Goal: Task Accomplishment & Management: Manage account settings

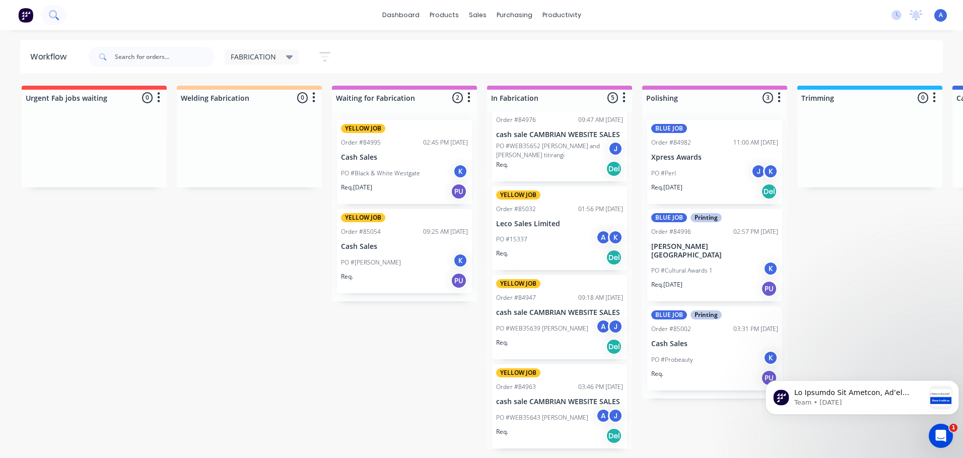
click at [57, 18] on icon at bounding box center [57, 19] width 4 height 4
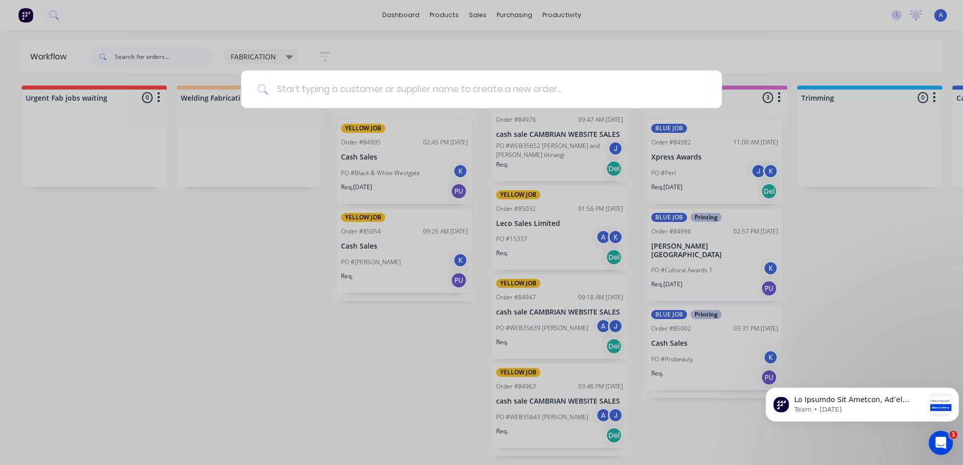
click at [161, 267] on div at bounding box center [481, 232] width 963 height 465
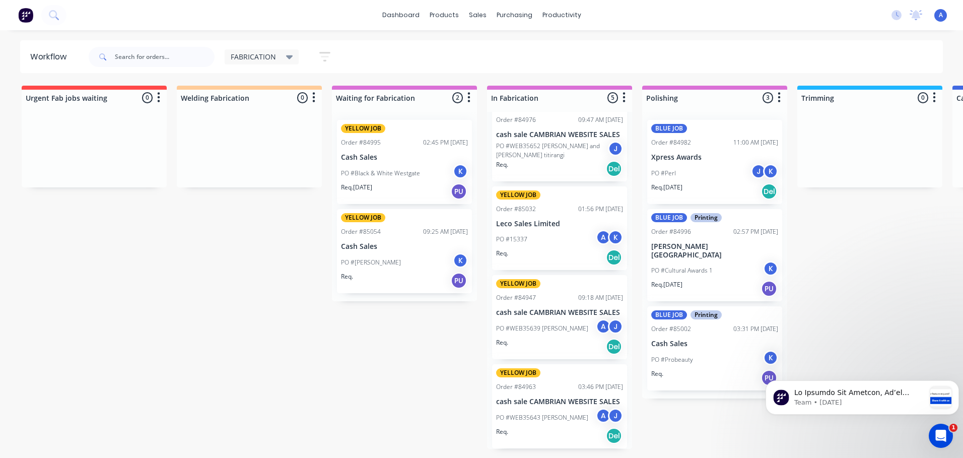
click at [81, 15] on div "dashboard products sales purchasing productivity dashboard products Product Cat…" at bounding box center [481, 15] width 963 height 30
click at [45, 13] on button at bounding box center [53, 15] width 25 height 20
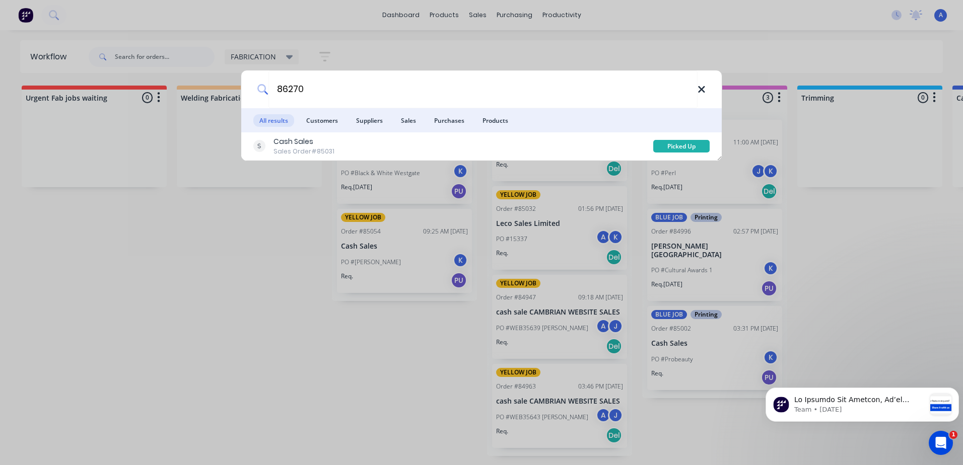
type input "86270"
click at [700, 92] on icon at bounding box center [701, 89] width 8 height 11
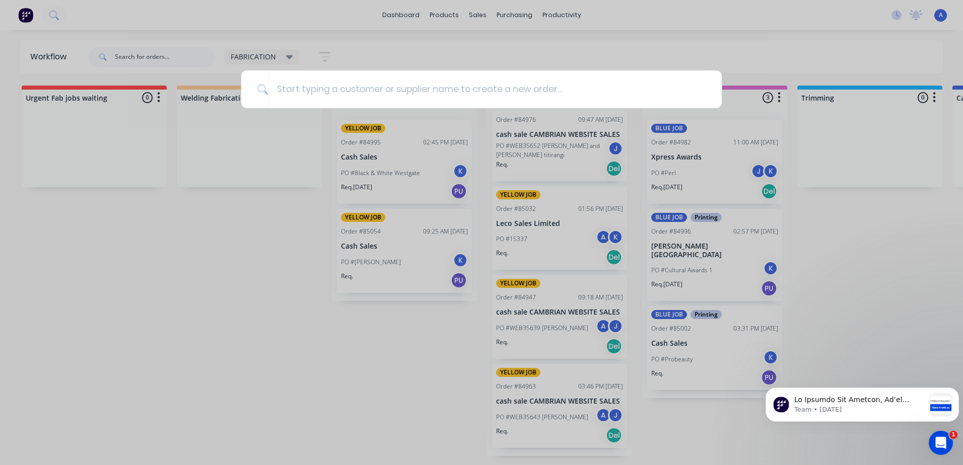
click at [52, 15] on div at bounding box center [481, 232] width 963 height 465
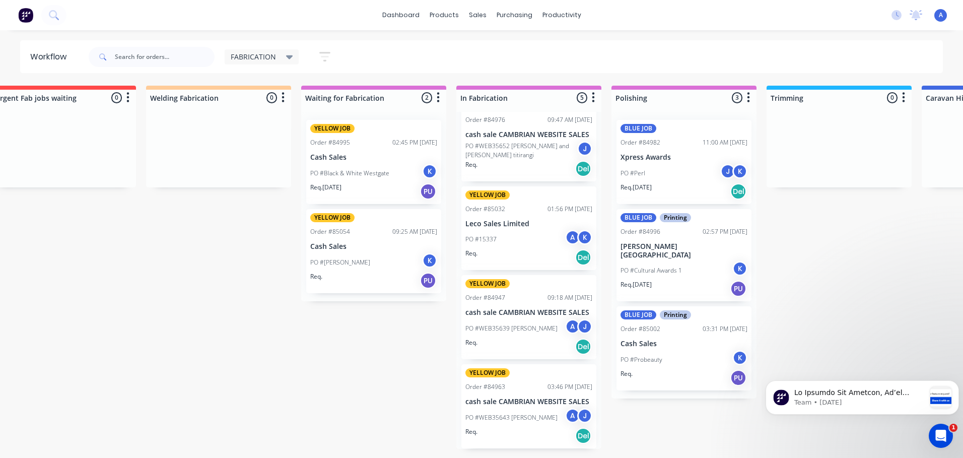
scroll to position [0, 24]
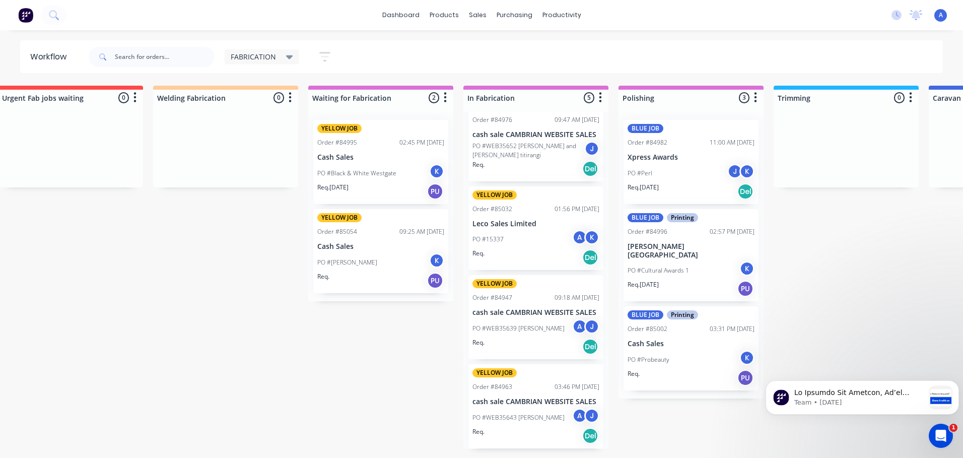
click at [288, 57] on icon at bounding box center [289, 57] width 7 height 4
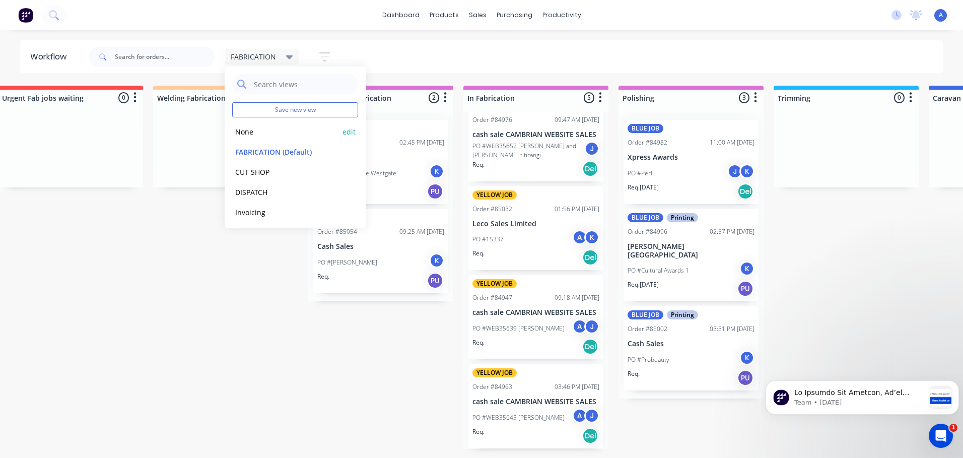
click at [248, 136] on button "None" at bounding box center [285, 132] width 107 height 12
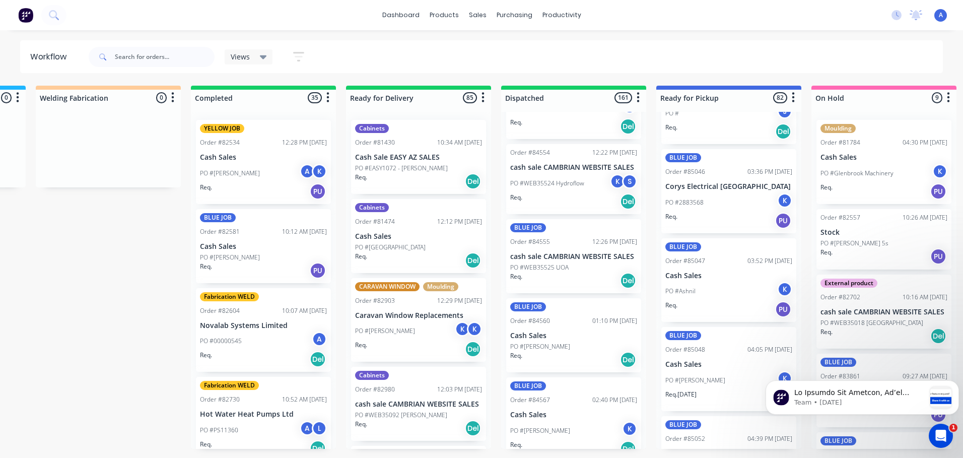
scroll to position [2561, 0]
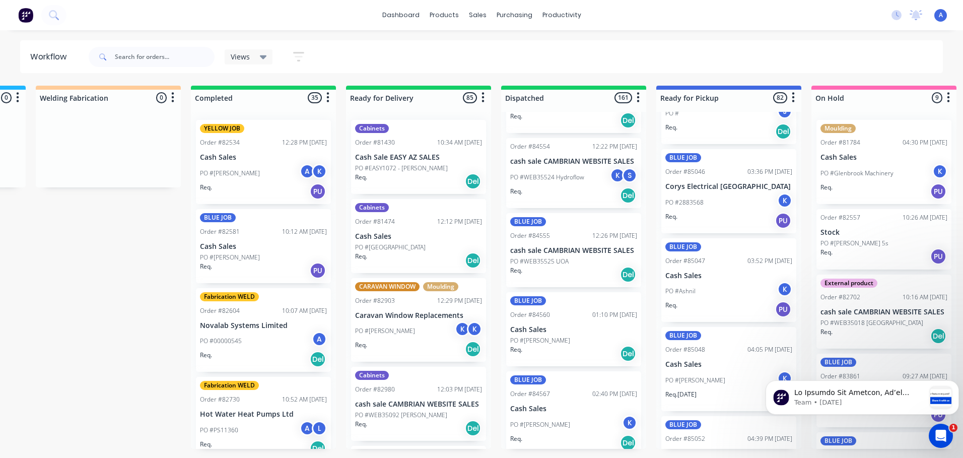
click at [570, 404] on p "Cash Sales" at bounding box center [573, 408] width 127 height 9
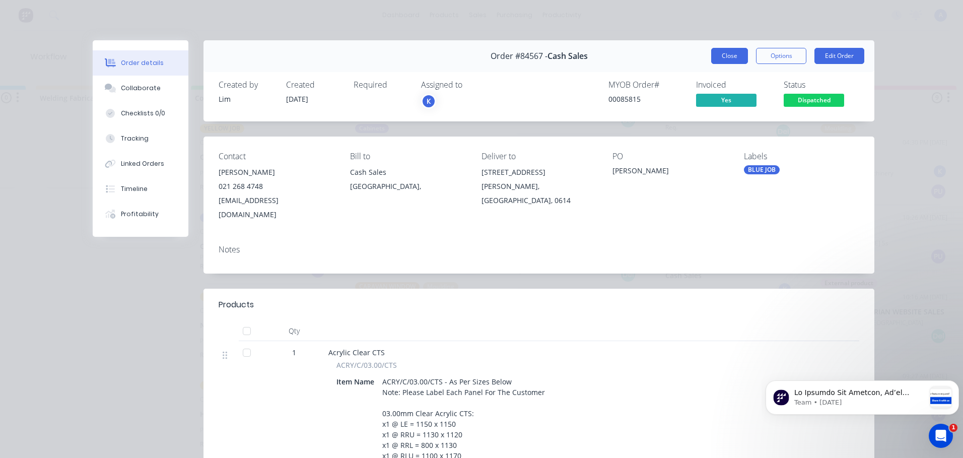
click at [717, 62] on button "Close" at bounding box center [729, 56] width 37 height 16
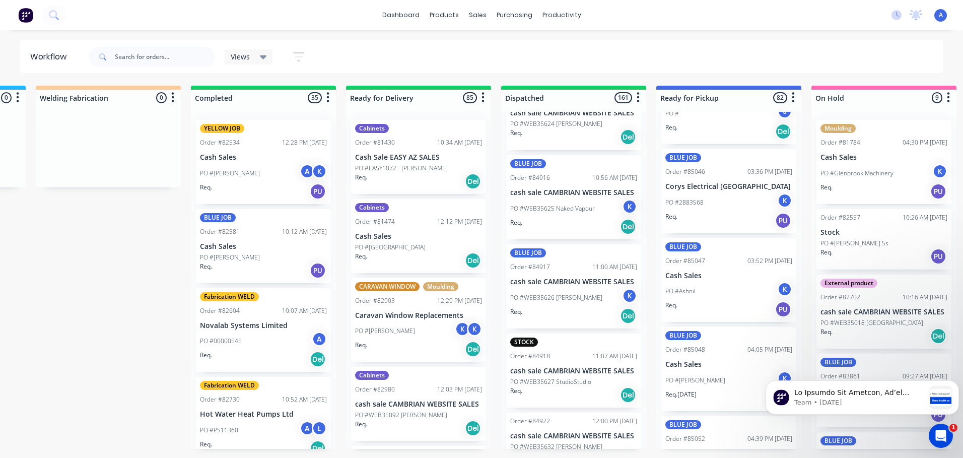
scroll to position [11810, 0]
click at [141, 60] on input "text" at bounding box center [165, 57] width 100 height 20
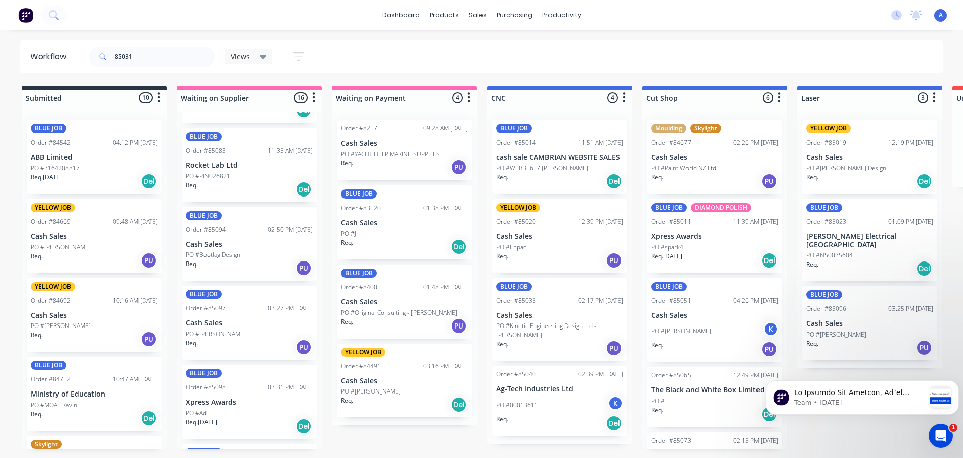
scroll to position [880, 0]
type input "8"
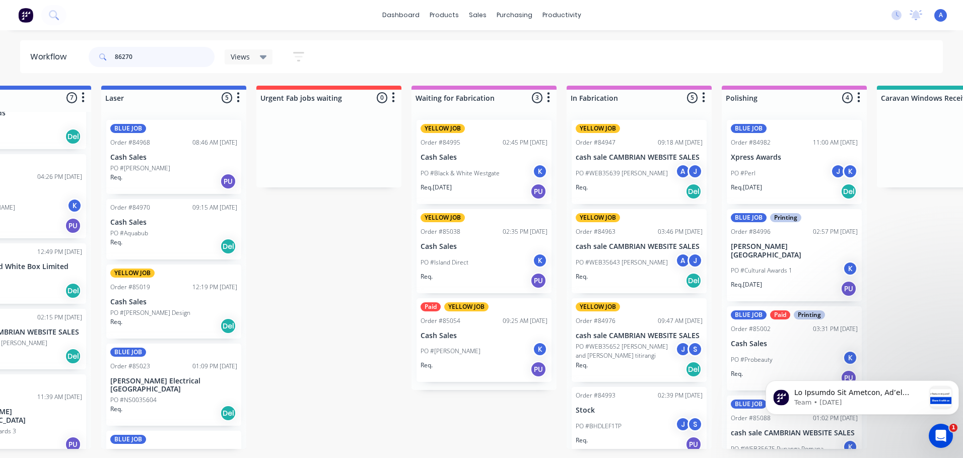
scroll to position [0, 700]
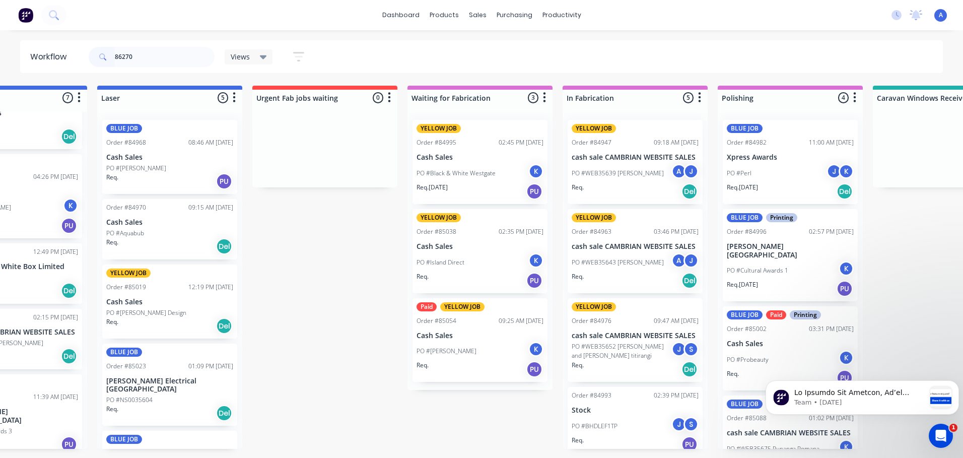
click at [636, 259] on p "PO #WEB35643 [PERSON_NAME]" at bounding box center [617, 262] width 92 height 9
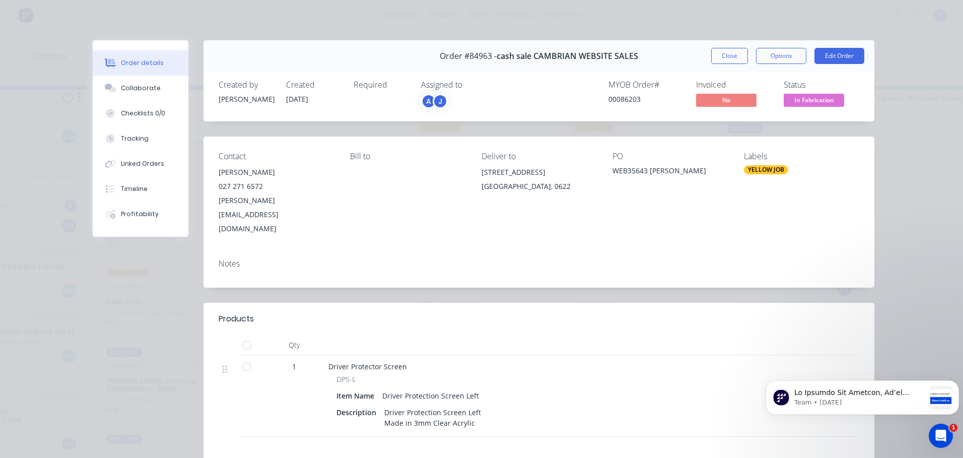
click at [825, 98] on span "In Fabrication" at bounding box center [813, 100] width 60 height 13
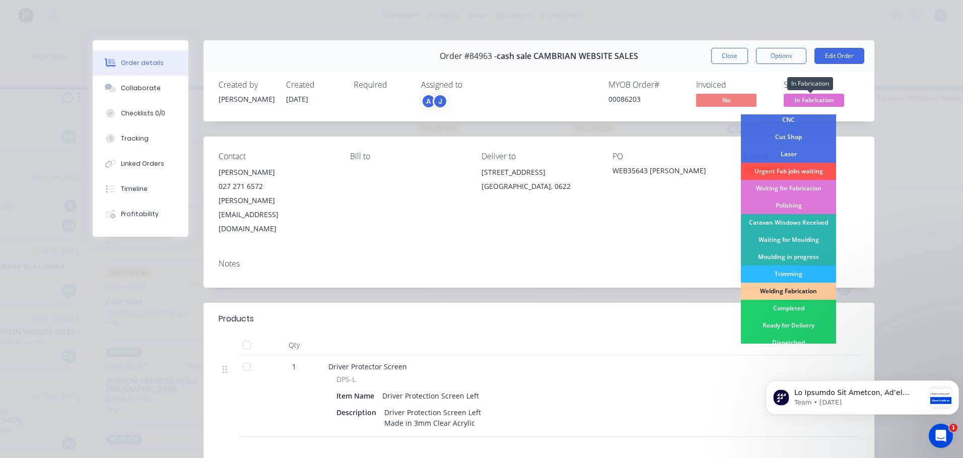
scroll to position [60, 0]
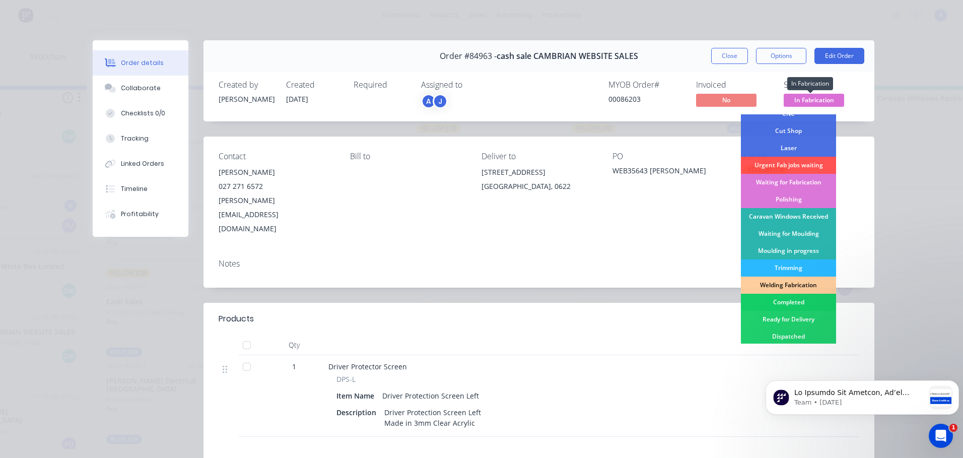
click at [788, 303] on div "Completed" at bounding box center [788, 302] width 95 height 17
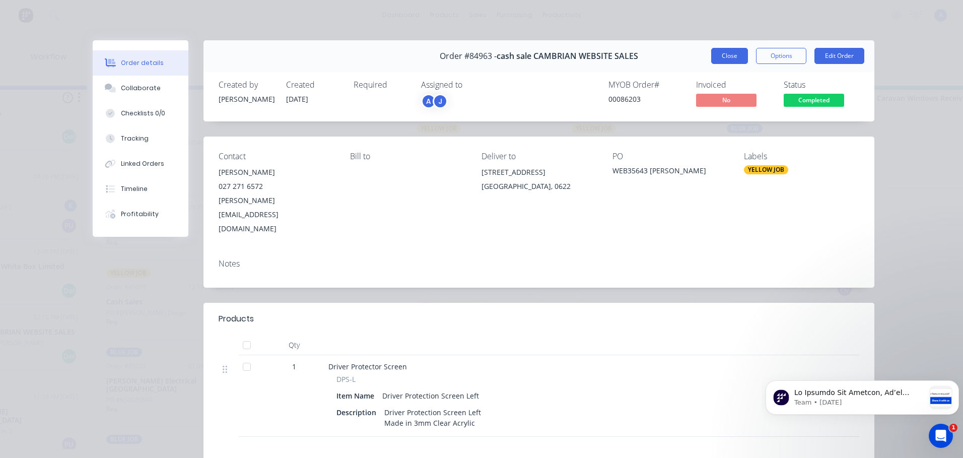
click at [721, 58] on button "Close" at bounding box center [729, 56] width 37 height 16
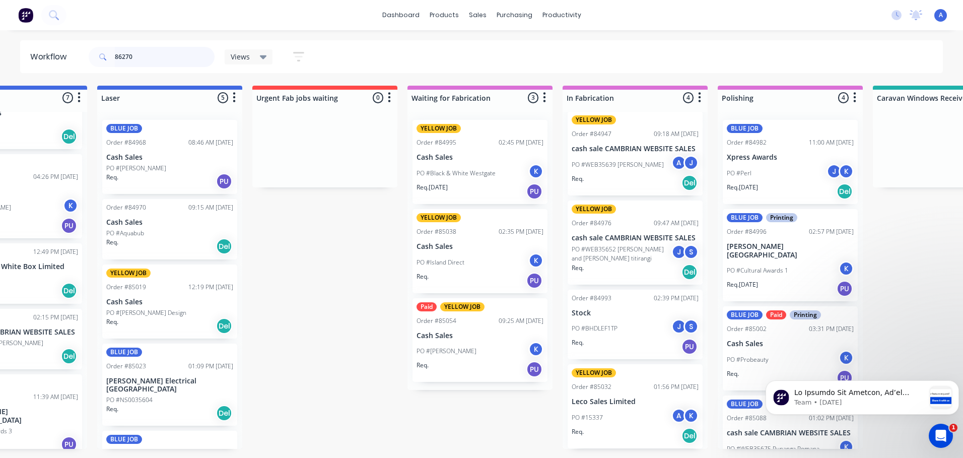
scroll to position [0, 0]
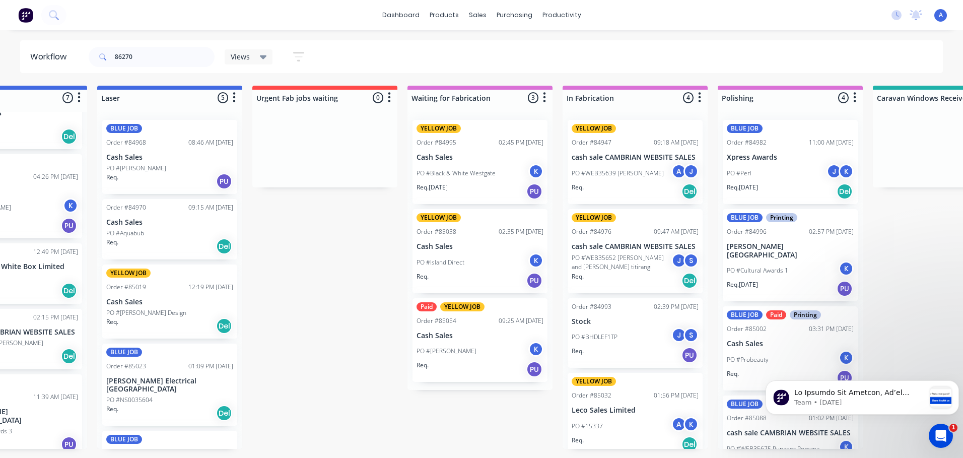
click at [624, 167] on div "PO #WEB35639 [PERSON_NAME] [PERSON_NAME]" at bounding box center [634, 173] width 127 height 19
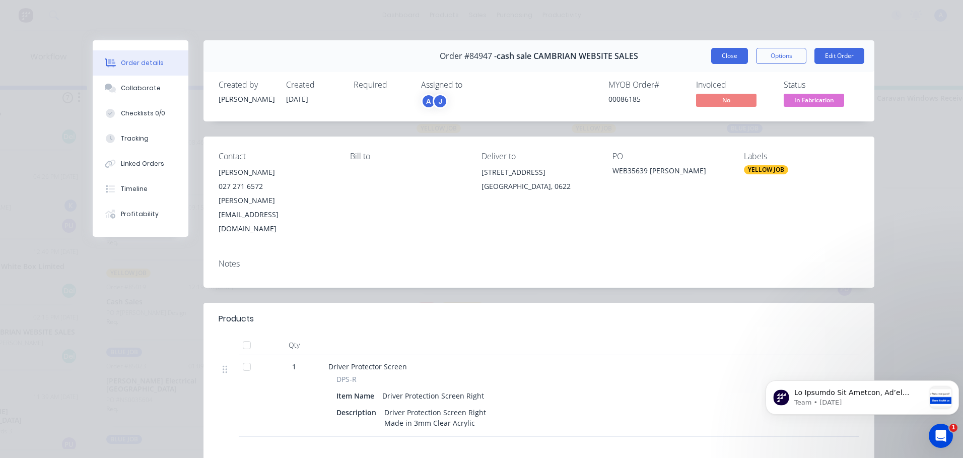
click at [718, 53] on button "Close" at bounding box center [729, 56] width 37 height 16
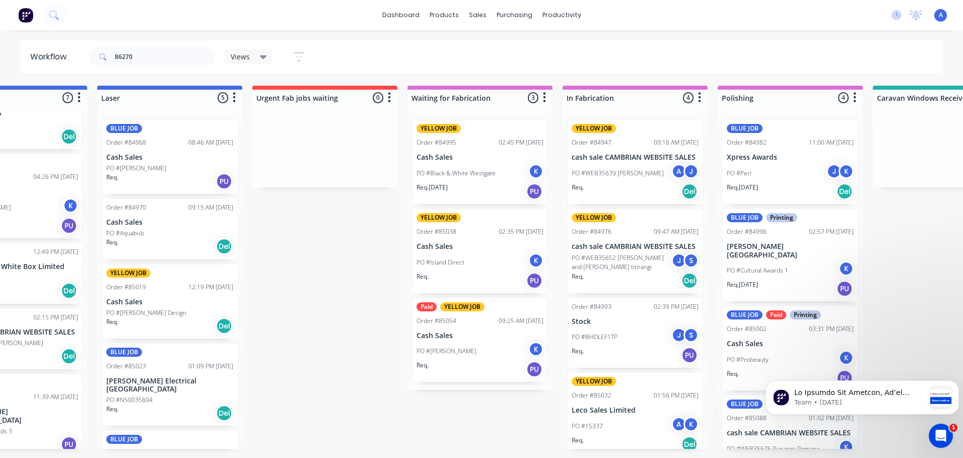
click at [650, 179] on div "PO #WEB35639 [PERSON_NAME] [PERSON_NAME]" at bounding box center [634, 173] width 127 height 19
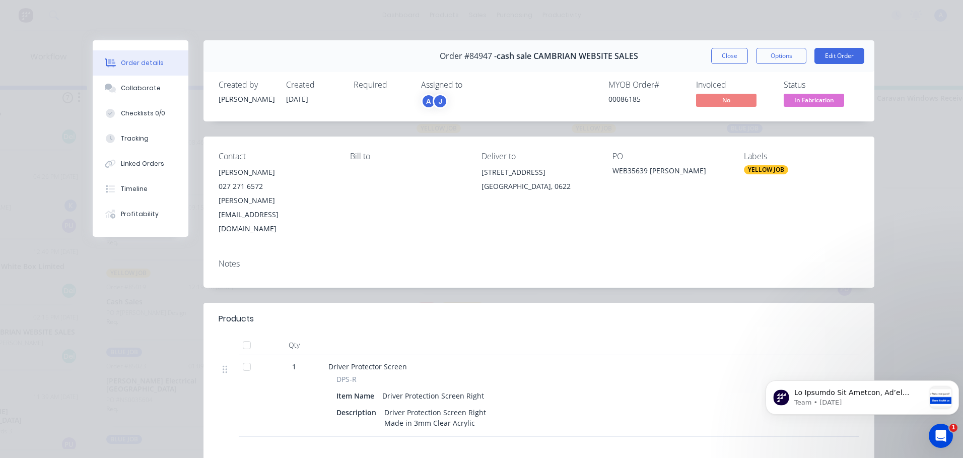
click at [807, 99] on span "In Fabrication" at bounding box center [813, 100] width 60 height 13
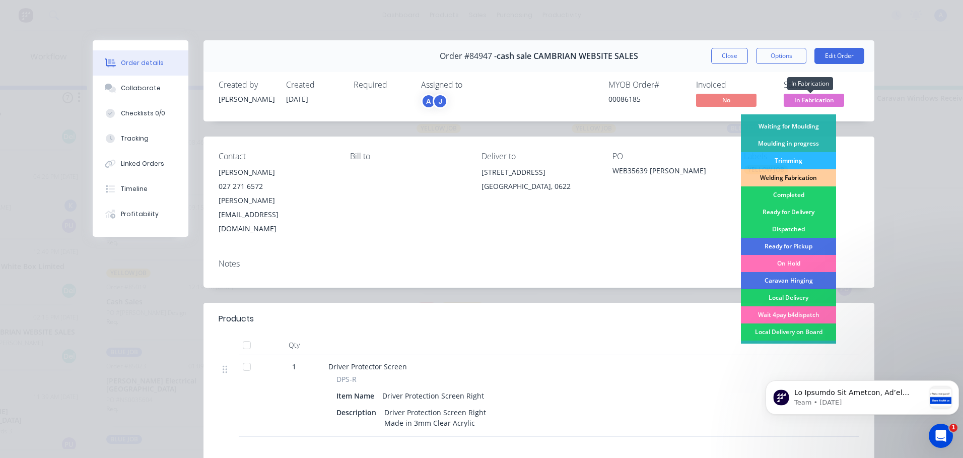
scroll to position [195, 0]
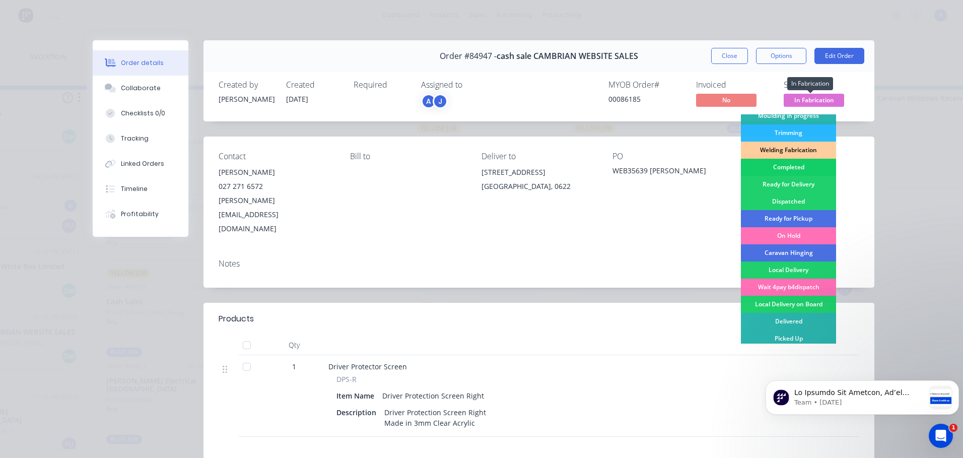
click at [790, 167] on div "Completed" at bounding box center [788, 167] width 95 height 17
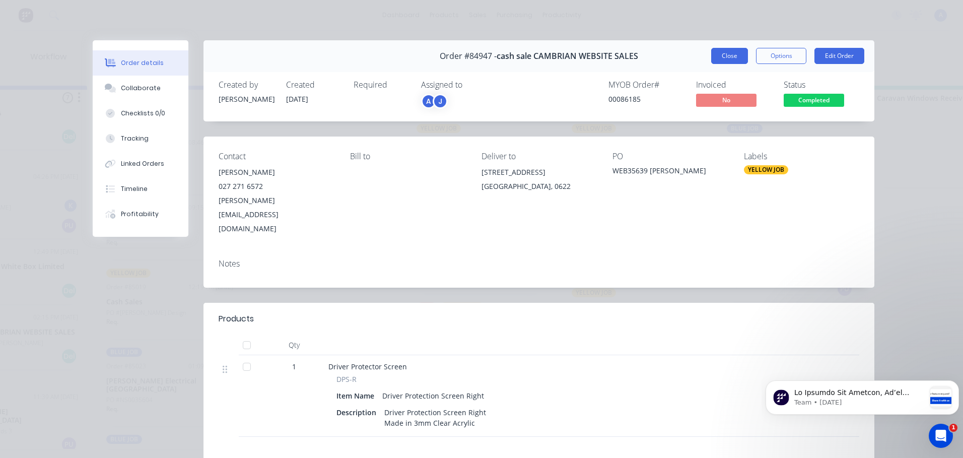
click at [725, 56] on button "Close" at bounding box center [729, 56] width 37 height 16
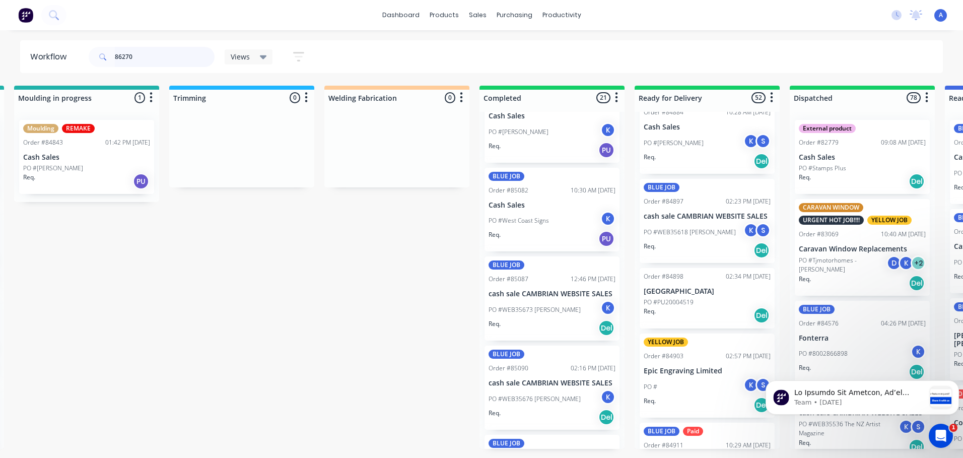
scroll to position [754, 0]
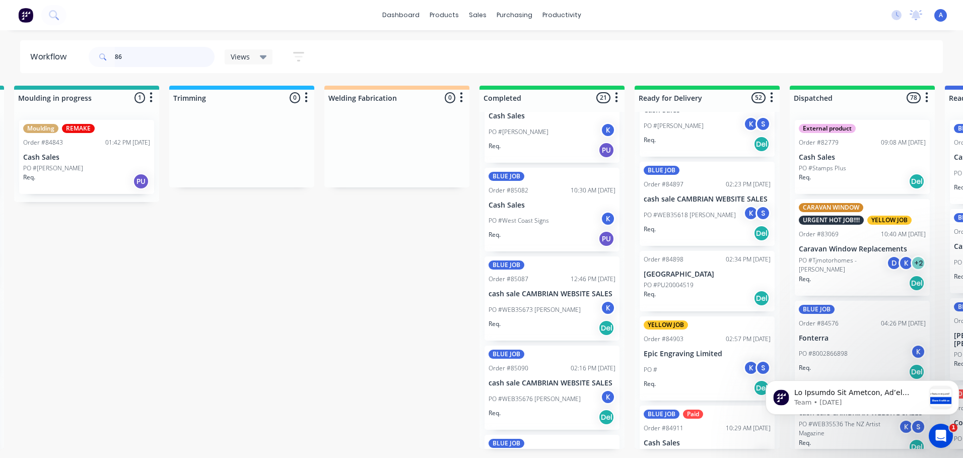
type input "8"
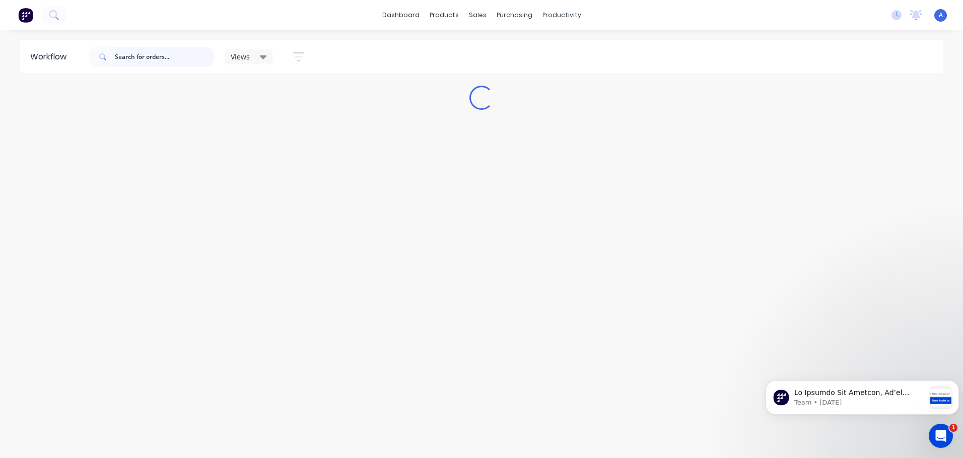
scroll to position [0, 0]
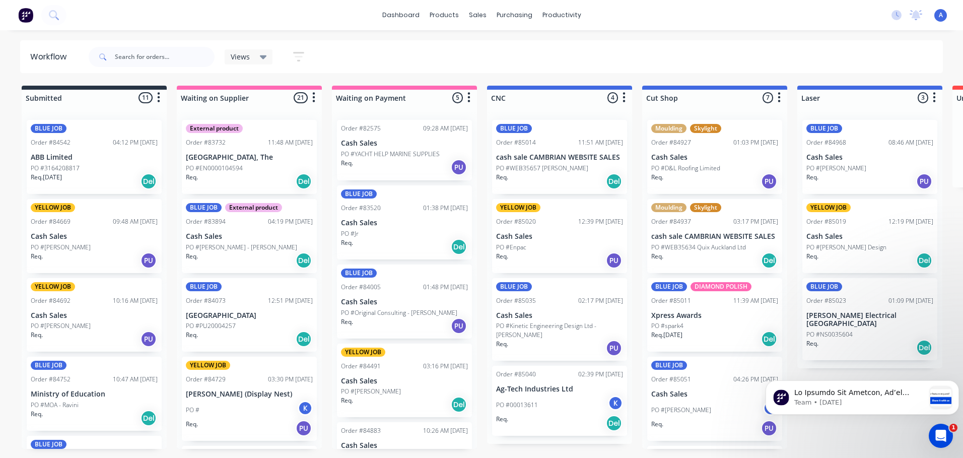
click at [263, 57] on icon at bounding box center [263, 57] width 7 height 4
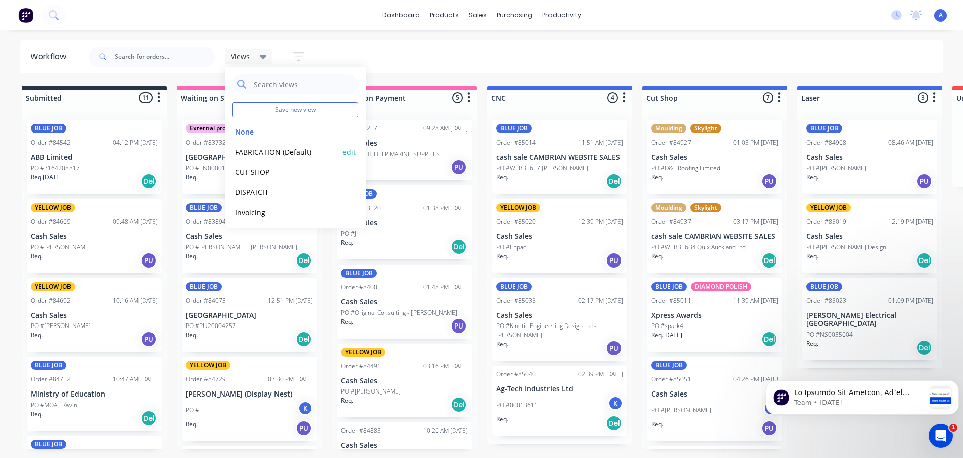
click at [274, 150] on button "FABRICATION (Default)" at bounding box center [285, 152] width 107 height 12
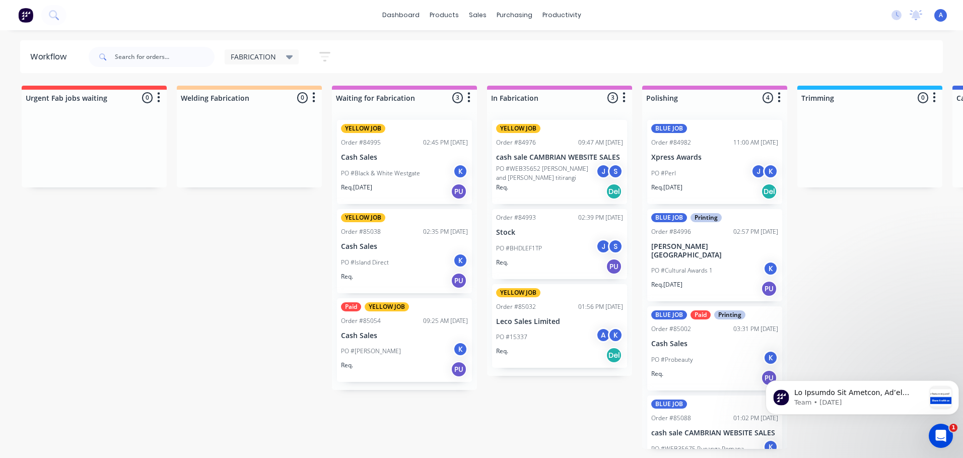
click at [396, 182] on div "PO #Black & White Westgate K" at bounding box center [404, 173] width 127 height 19
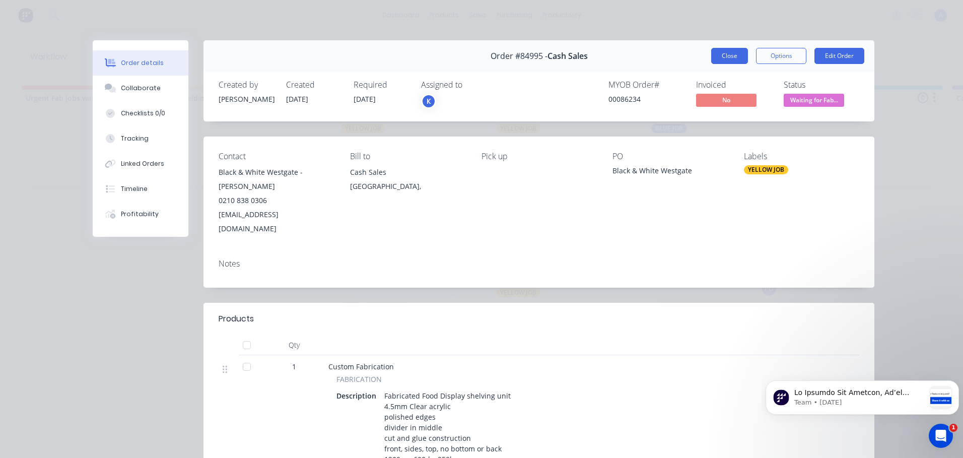
click at [724, 56] on button "Close" at bounding box center [729, 56] width 37 height 16
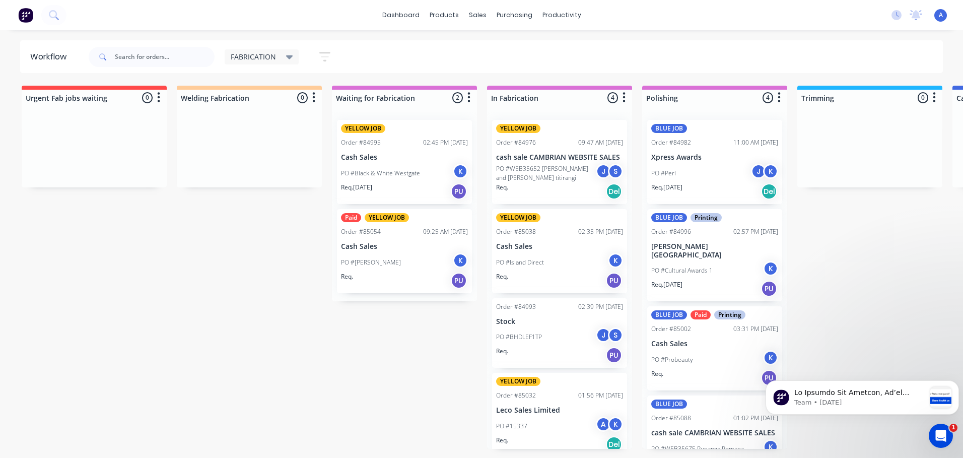
click at [555, 264] on div "PO #Island Direct K" at bounding box center [559, 262] width 127 height 19
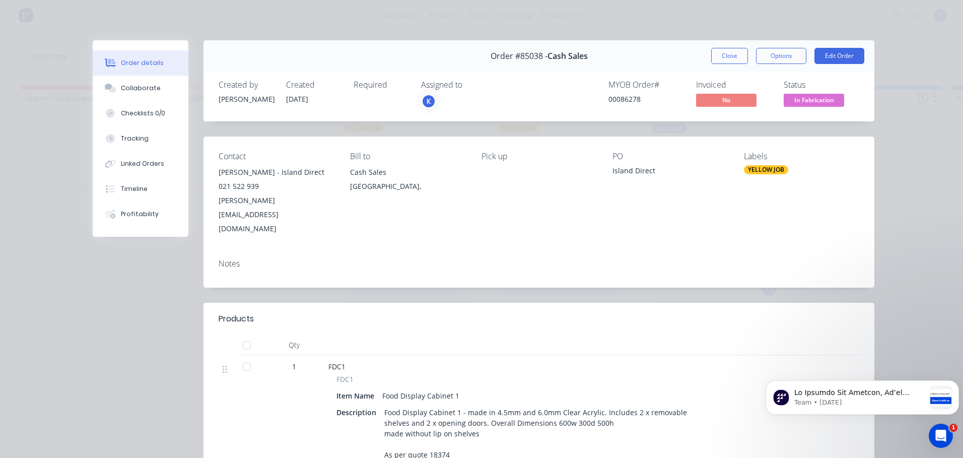
click at [424, 103] on div "K" at bounding box center [428, 101] width 15 height 15
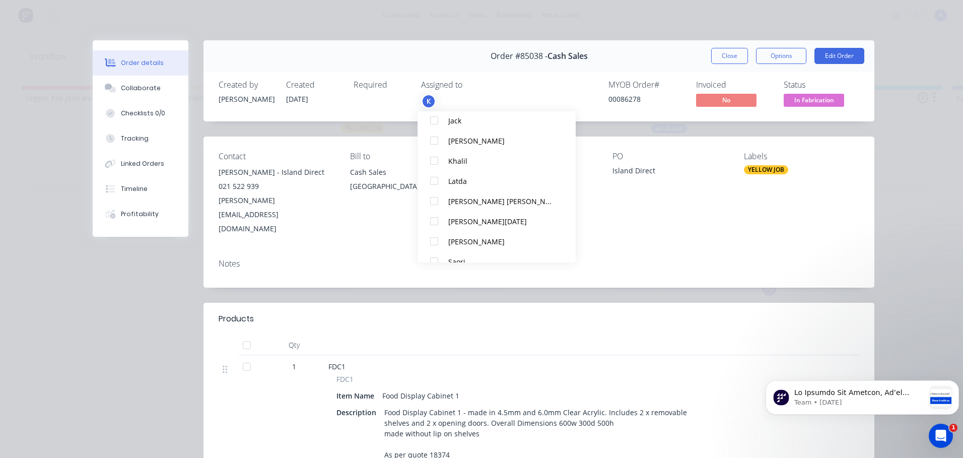
scroll to position [171, 0]
click at [459, 168] on div "Latda" at bounding box center [501, 167] width 106 height 11
click at [723, 59] on button "Close" at bounding box center [729, 56] width 37 height 16
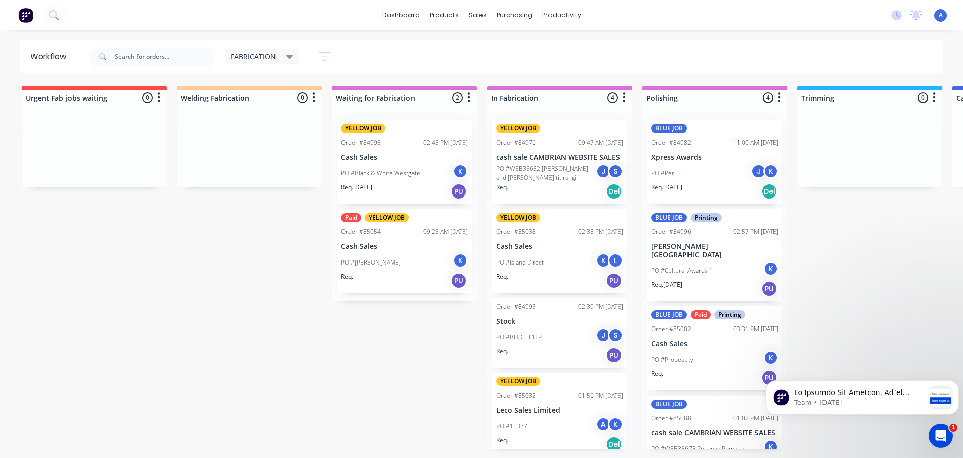
click at [264, 49] on div "FABRICATION" at bounding box center [262, 56] width 75 height 15
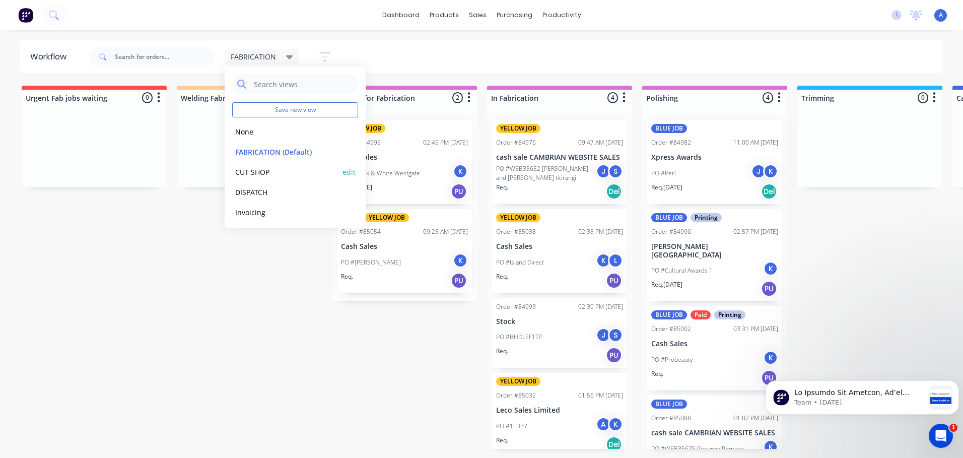
click at [279, 168] on button "CUT SHOP" at bounding box center [285, 172] width 107 height 12
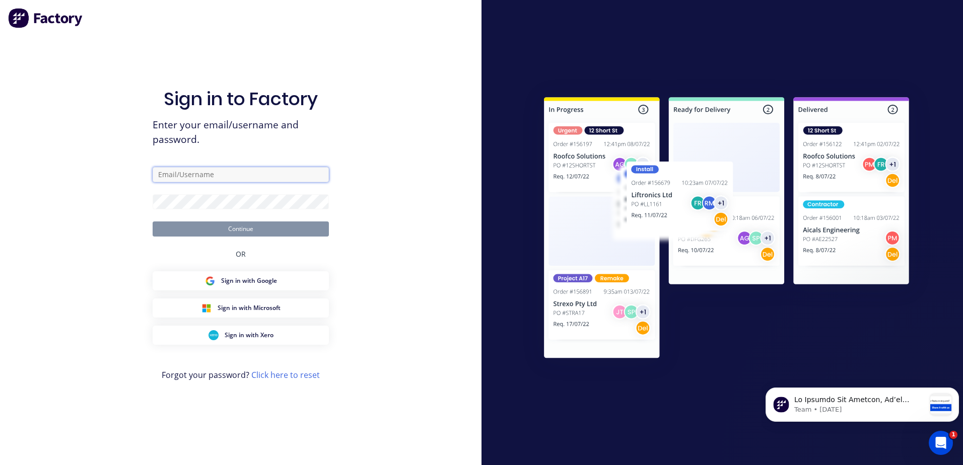
type input "[EMAIL_ADDRESS][DOMAIN_NAME]"
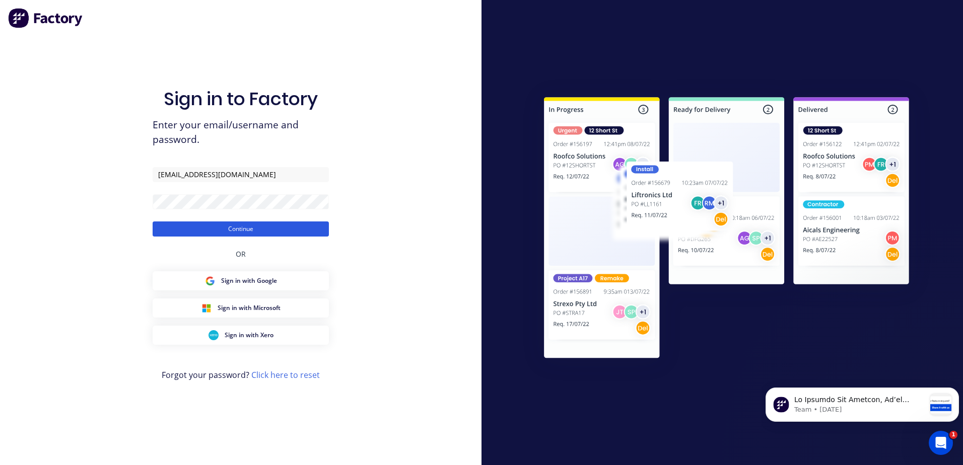
click at [282, 228] on button "Continue" at bounding box center [241, 229] width 176 height 15
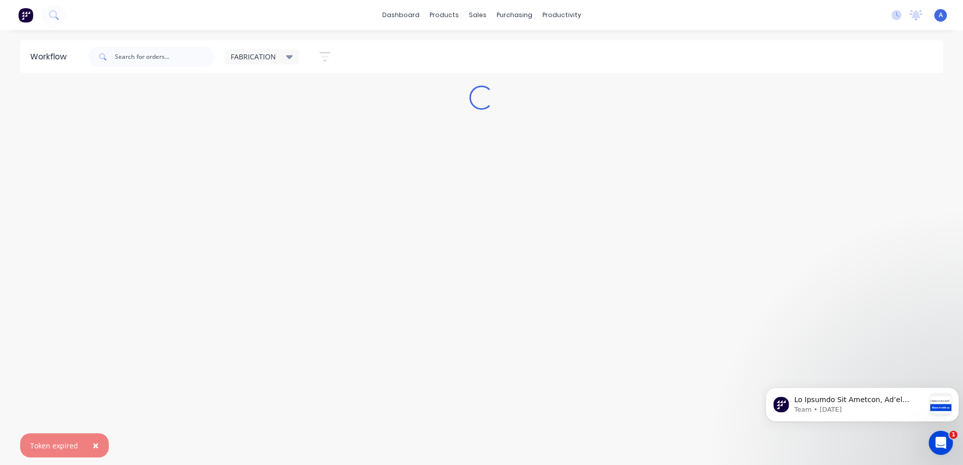
click at [272, 59] on span "FABRICATION" at bounding box center [253, 56] width 45 height 11
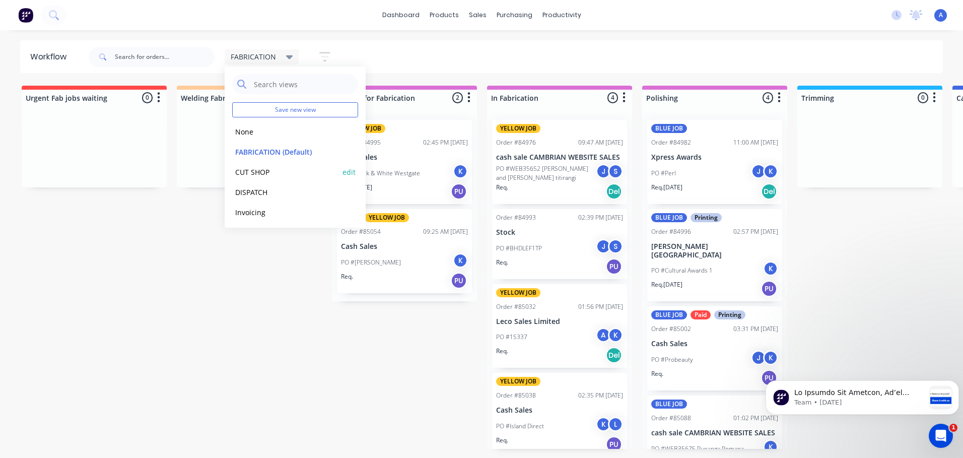
click at [284, 171] on button "CUT SHOP" at bounding box center [285, 172] width 107 height 12
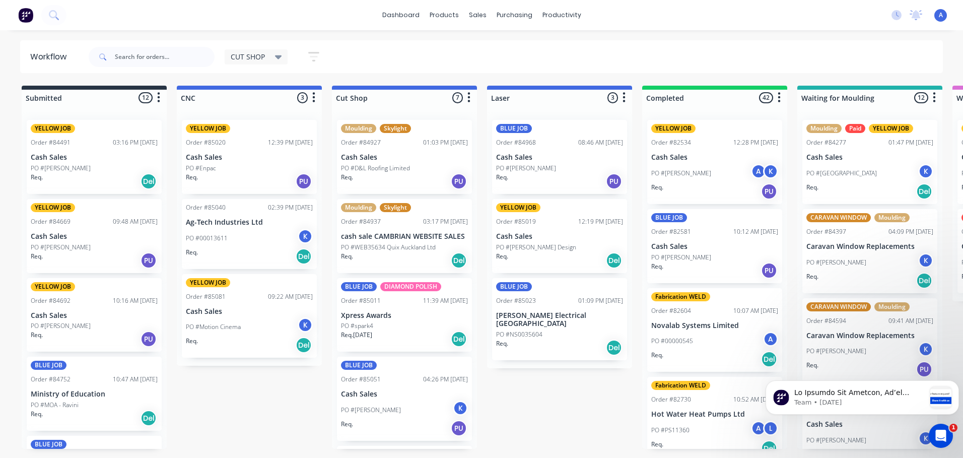
click at [401, 327] on div "PO #spark4" at bounding box center [404, 325] width 127 height 9
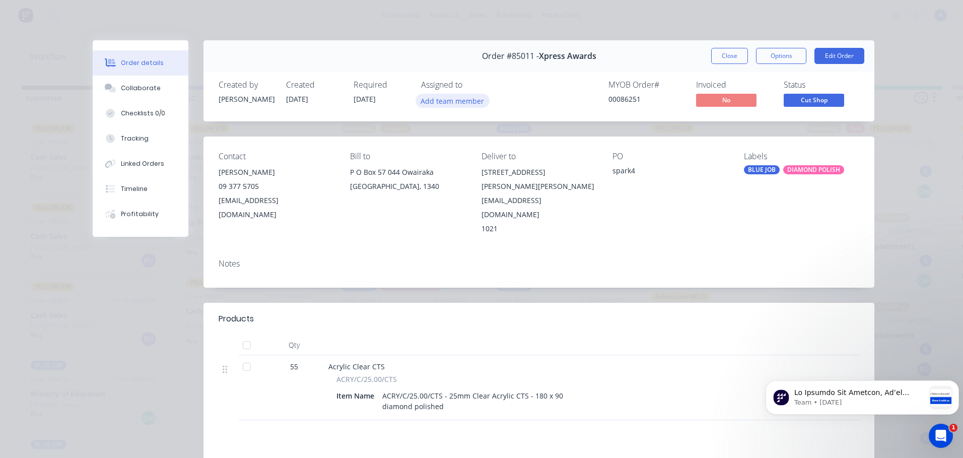
click at [452, 102] on button "Add team member" at bounding box center [452, 101] width 74 height 14
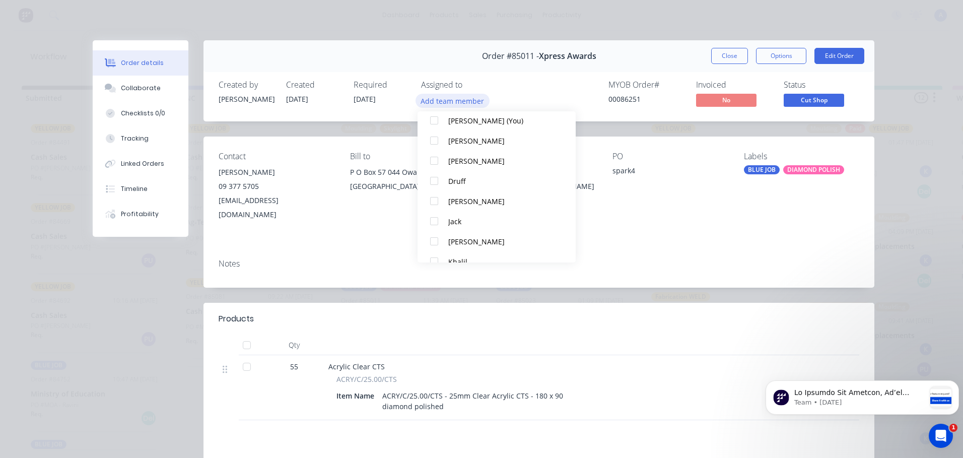
scroll to position [64, 0]
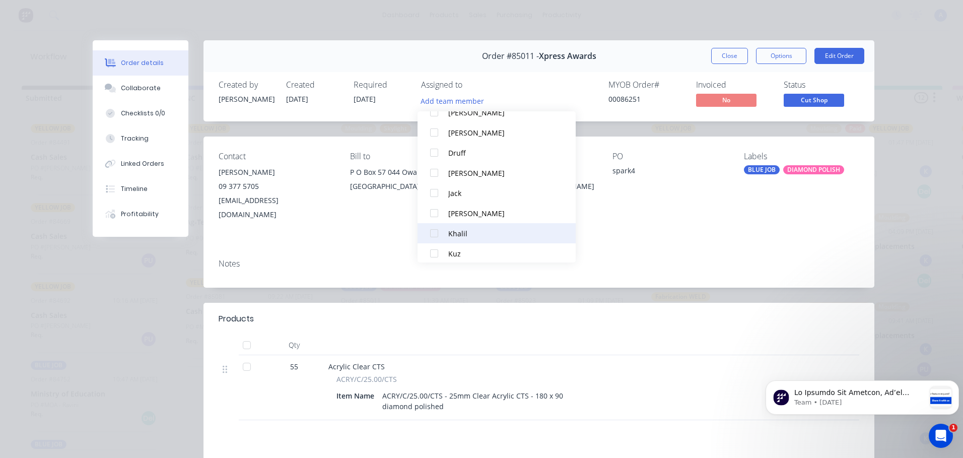
click at [480, 235] on div "Khalil" at bounding box center [501, 233] width 106 height 11
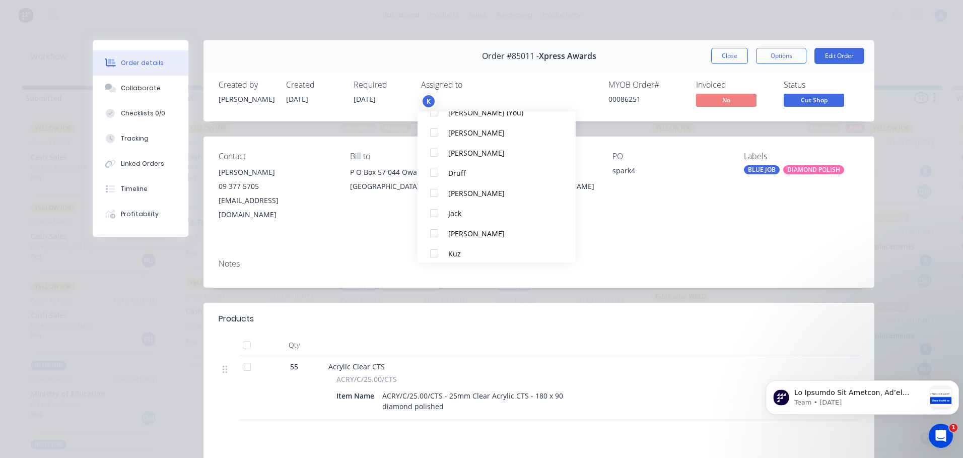
scroll to position [0, 0]
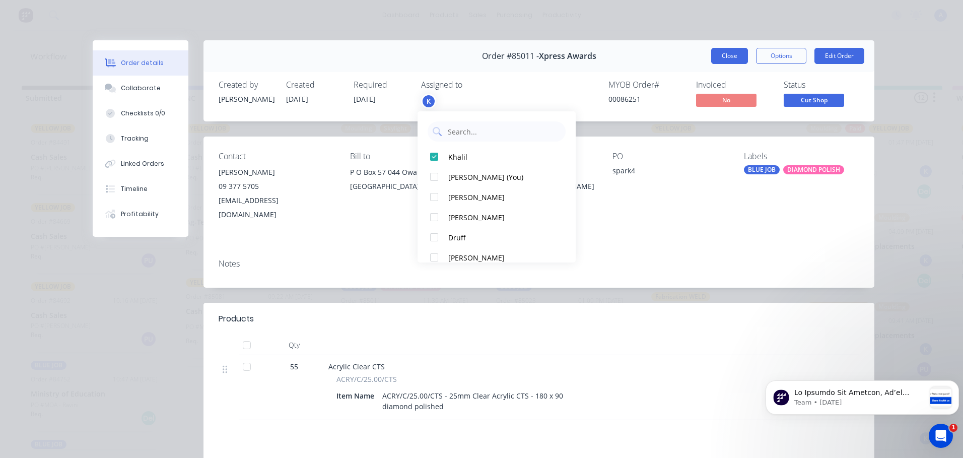
click at [713, 61] on button "Close" at bounding box center [729, 56] width 37 height 16
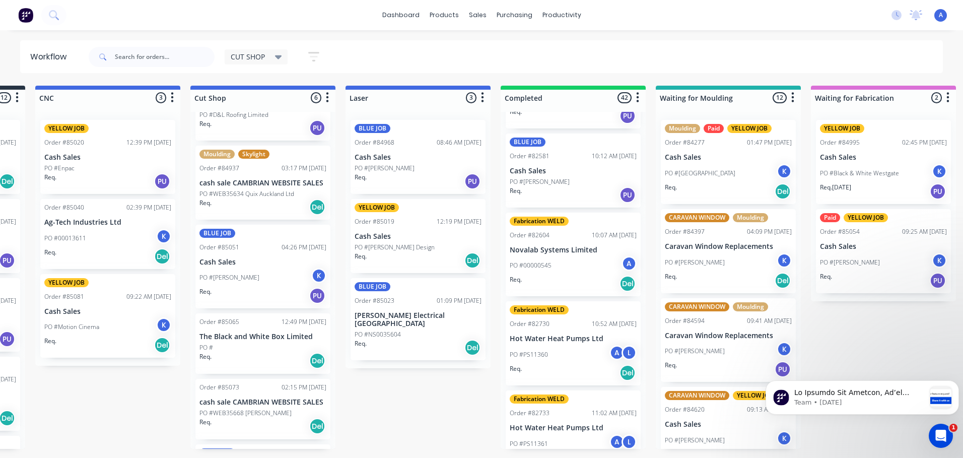
scroll to position [123, 0]
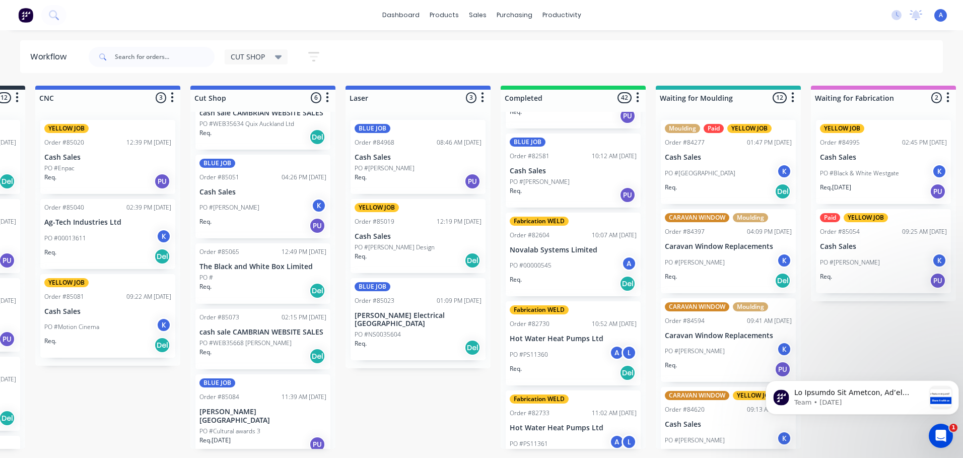
click at [265, 426] on div "PO #Cultural awards 3" at bounding box center [262, 430] width 127 height 9
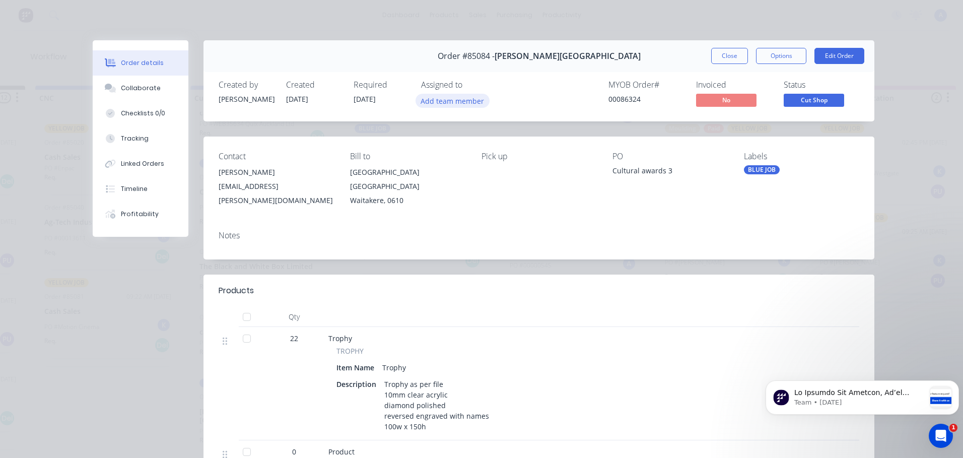
click at [452, 102] on button "Add team member" at bounding box center [452, 101] width 74 height 14
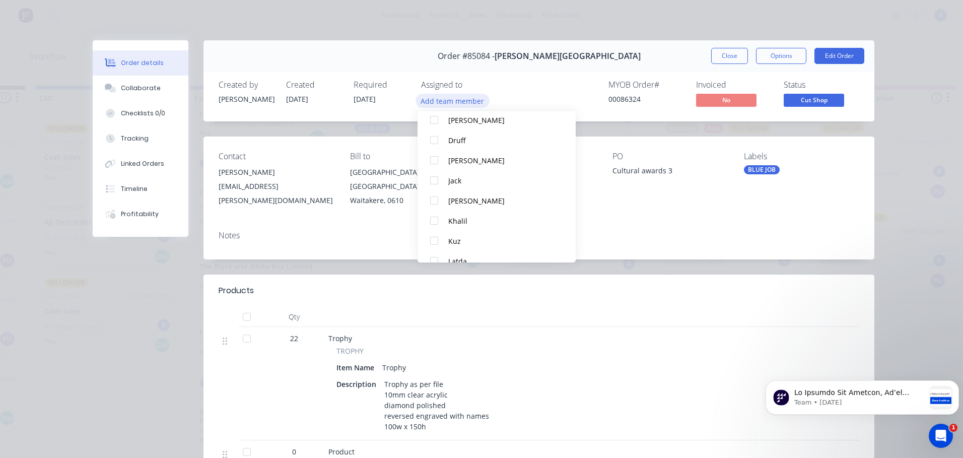
scroll to position [83, 0]
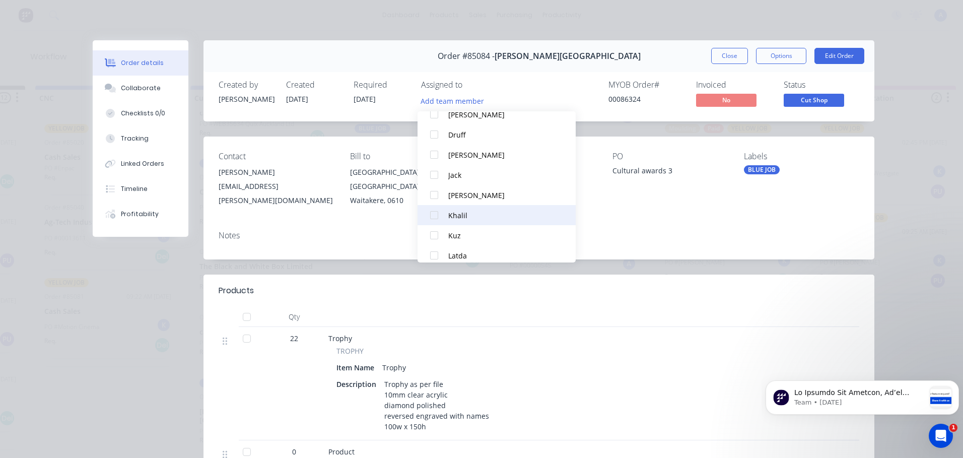
click at [479, 213] on div "Khalil" at bounding box center [501, 215] width 106 height 11
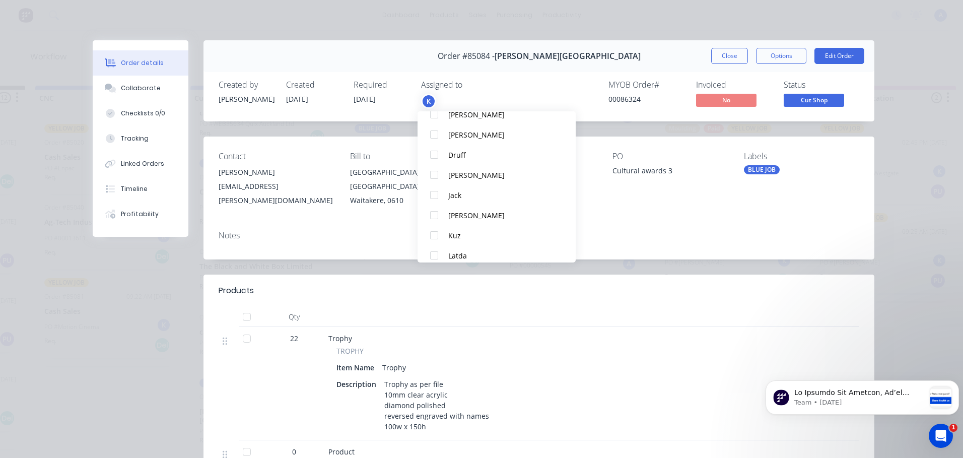
scroll to position [0, 0]
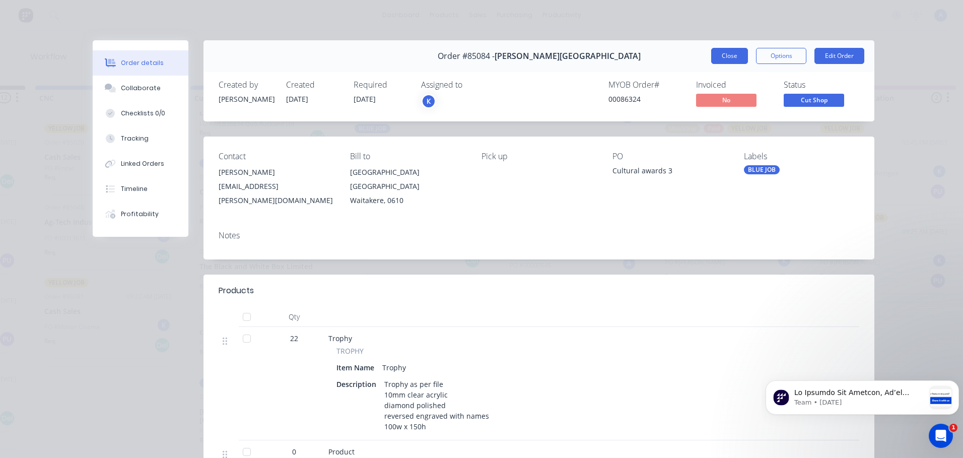
click at [732, 52] on button "Close" at bounding box center [729, 56] width 37 height 16
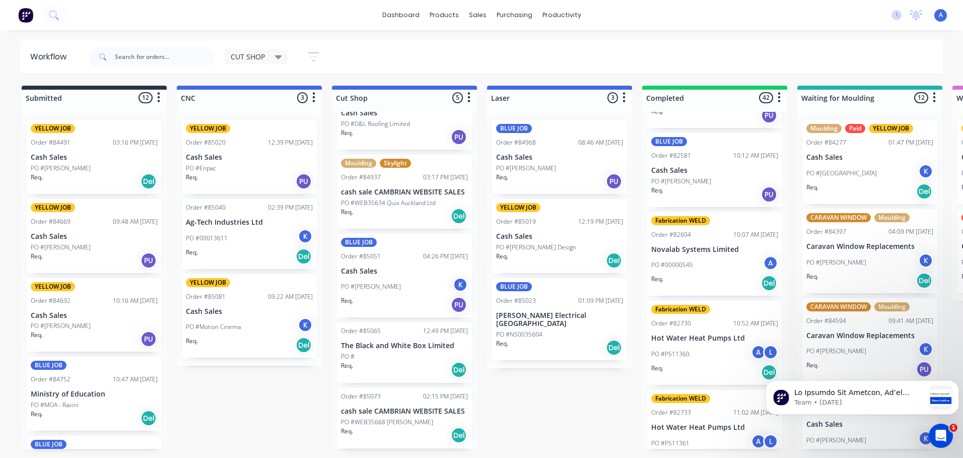
click at [396, 286] on div "PO #[PERSON_NAME]" at bounding box center [404, 286] width 127 height 19
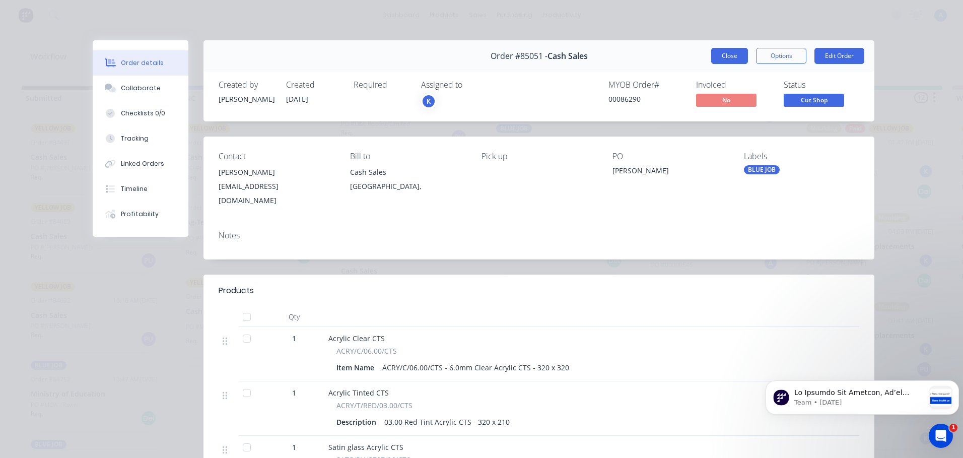
click at [730, 61] on button "Close" at bounding box center [729, 56] width 37 height 16
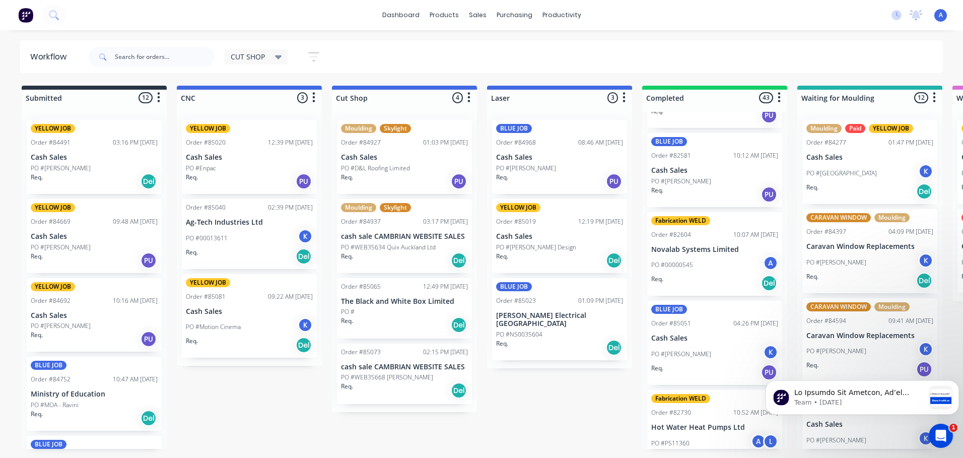
click at [406, 380] on p "PO #WEB35668 [PERSON_NAME]" at bounding box center [387, 377] width 92 height 9
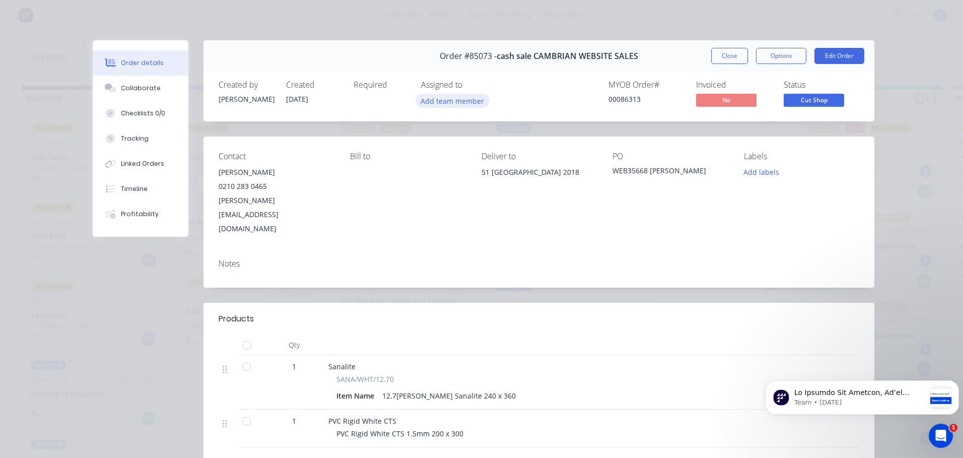
click at [454, 103] on button "Add team member" at bounding box center [452, 101] width 74 height 14
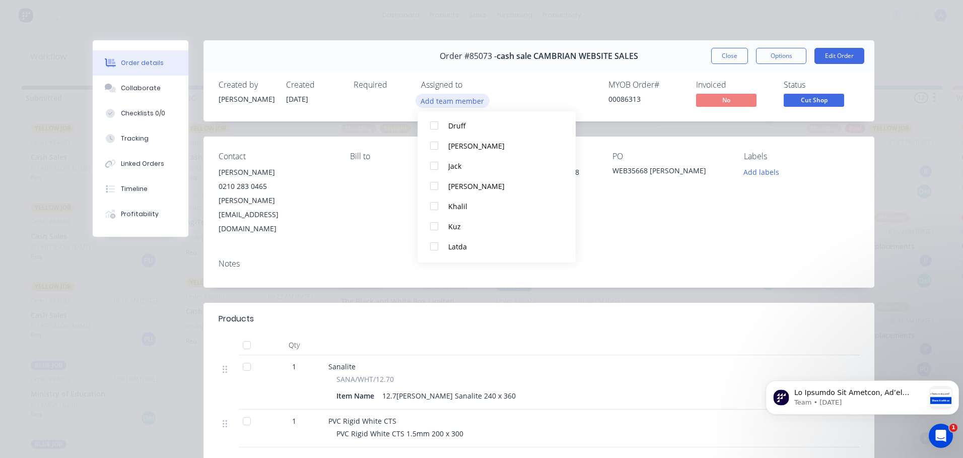
scroll to position [96, 0]
click at [476, 204] on div "Khalil" at bounding box center [501, 202] width 106 height 11
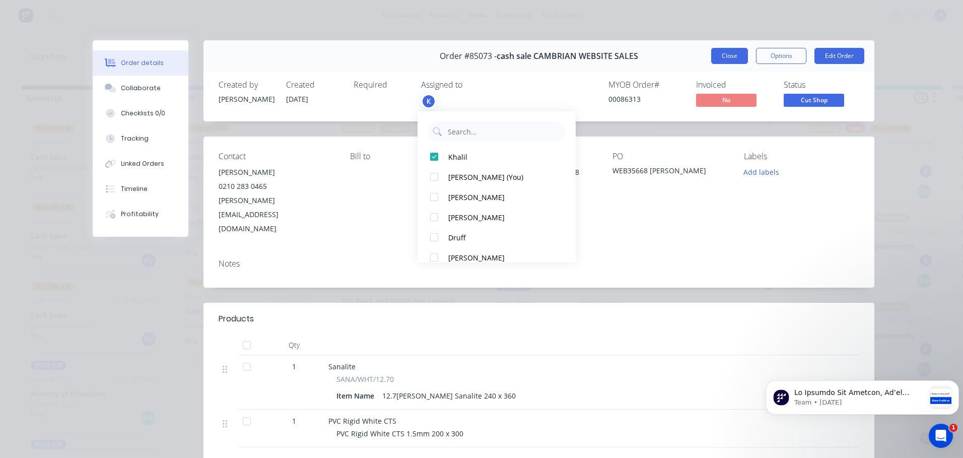
click at [730, 61] on button "Close" at bounding box center [729, 56] width 37 height 16
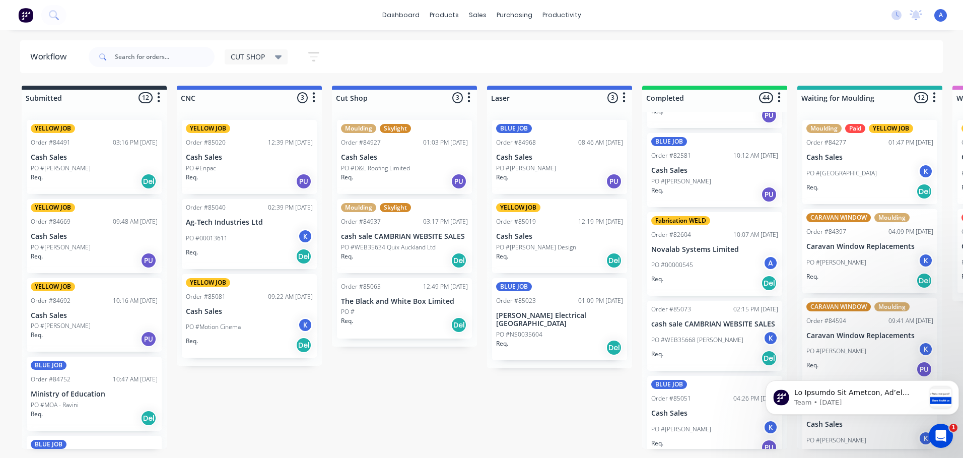
click at [278, 56] on icon at bounding box center [278, 57] width 7 height 4
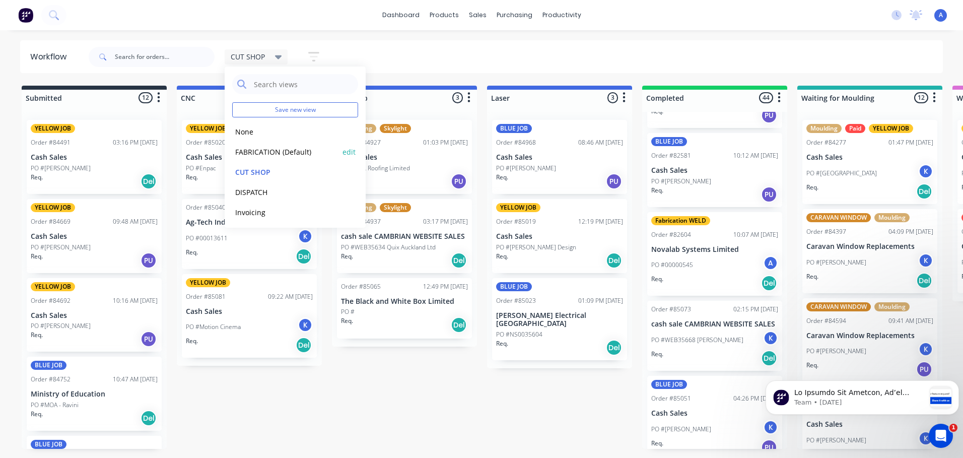
click at [303, 156] on button "FABRICATION (Default)" at bounding box center [285, 152] width 107 height 12
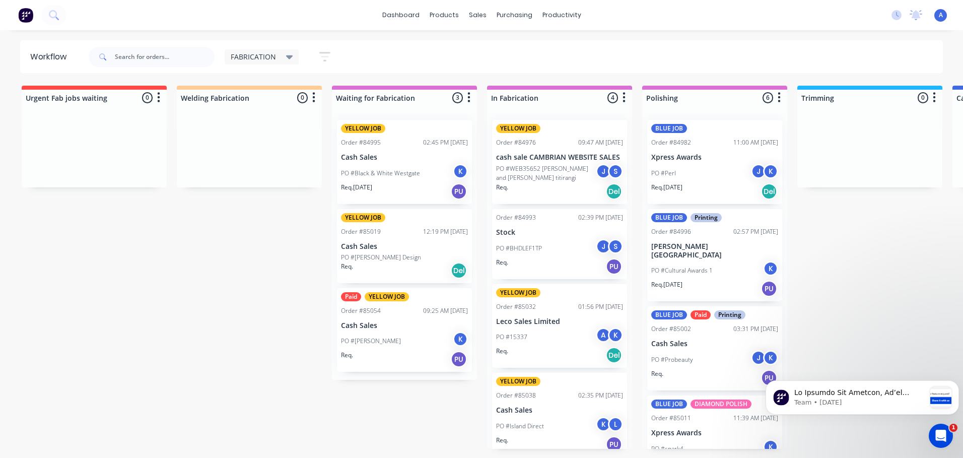
click at [571, 241] on div "PO #BHDLEF1TP J S" at bounding box center [559, 248] width 127 height 19
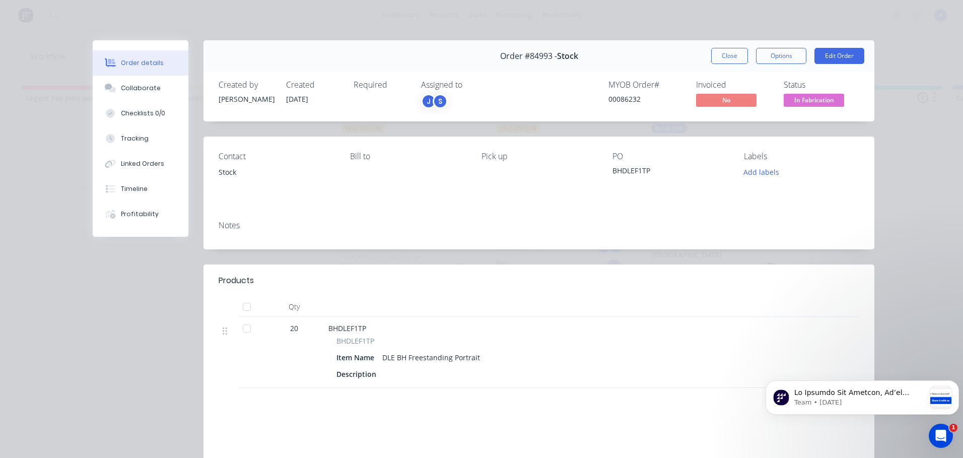
click at [821, 99] on span "In Fabrication" at bounding box center [813, 100] width 60 height 13
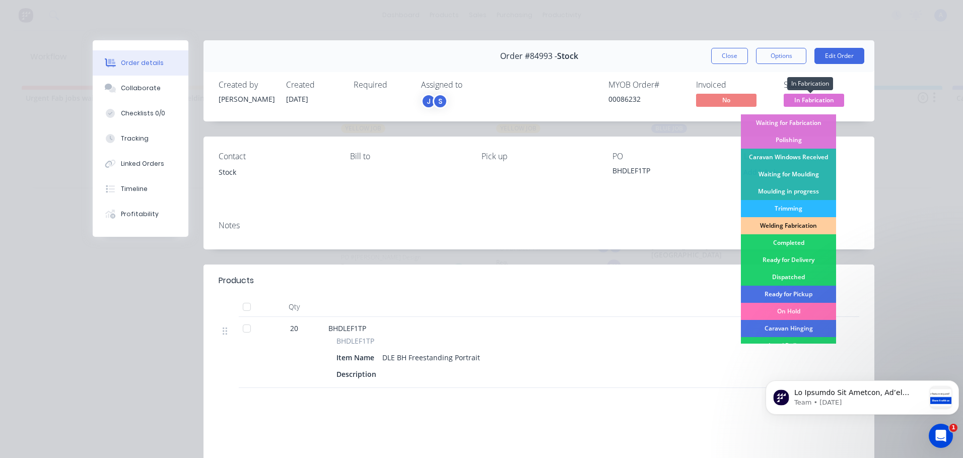
scroll to position [121, 0]
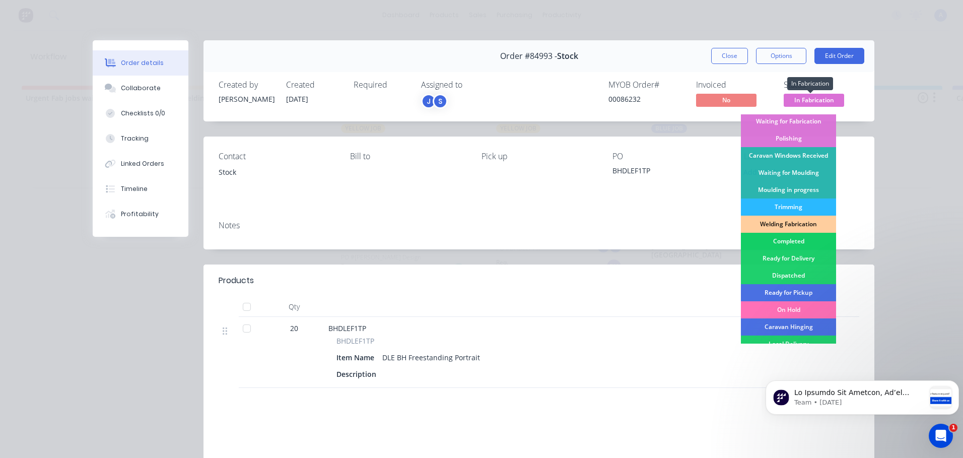
click at [794, 243] on div "Completed" at bounding box center [788, 241] width 95 height 17
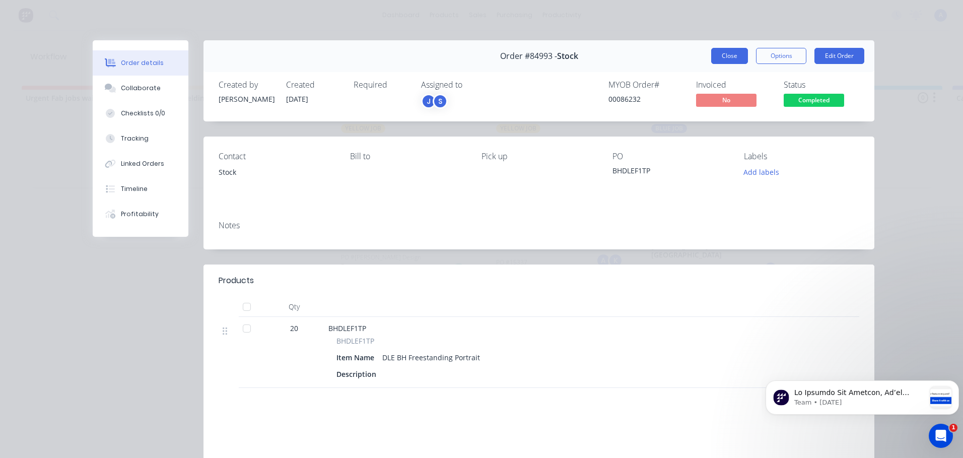
click at [720, 51] on button "Close" at bounding box center [729, 56] width 37 height 16
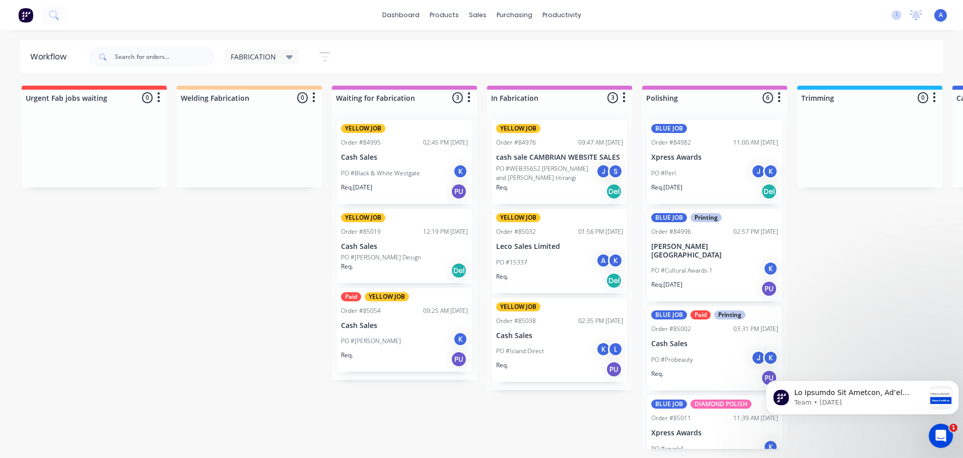
click at [570, 155] on p "cash sale CAMBRIAN WEBSITE SALES" at bounding box center [559, 157] width 127 height 9
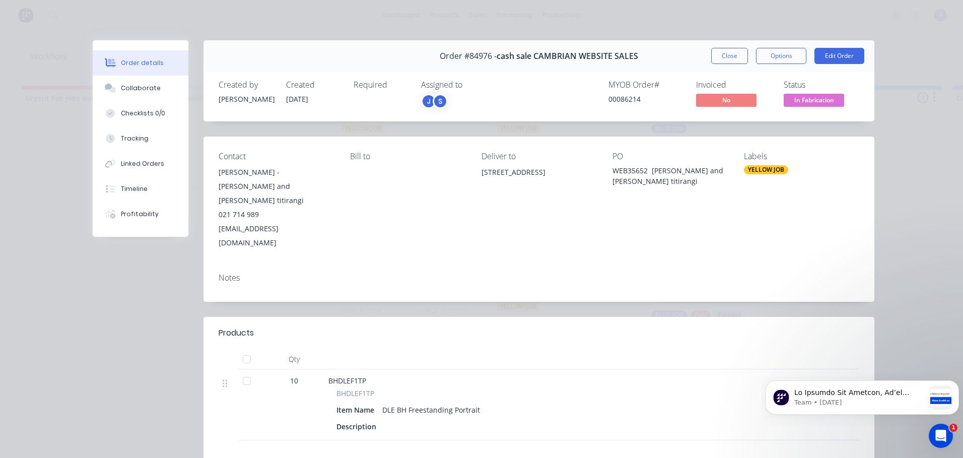
click at [807, 101] on span "In Fabrication" at bounding box center [813, 100] width 60 height 13
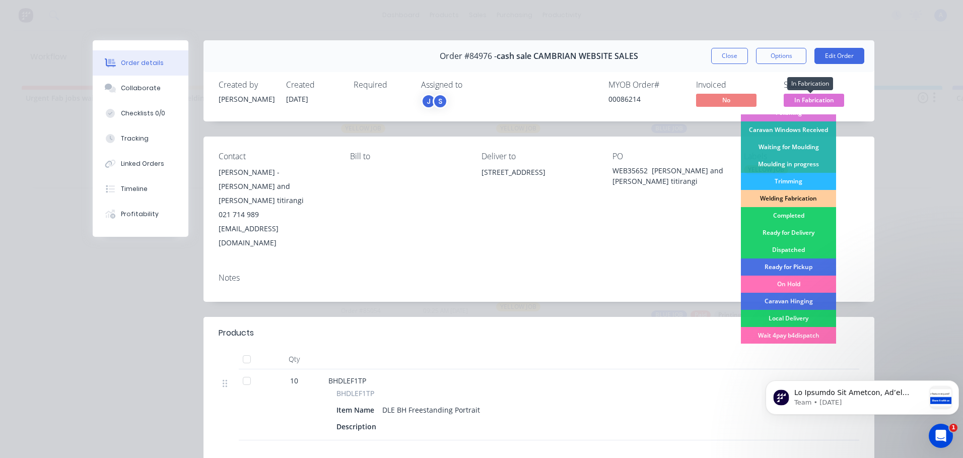
scroll to position [148, 0]
click at [788, 219] on div "Completed" at bounding box center [788, 214] width 95 height 17
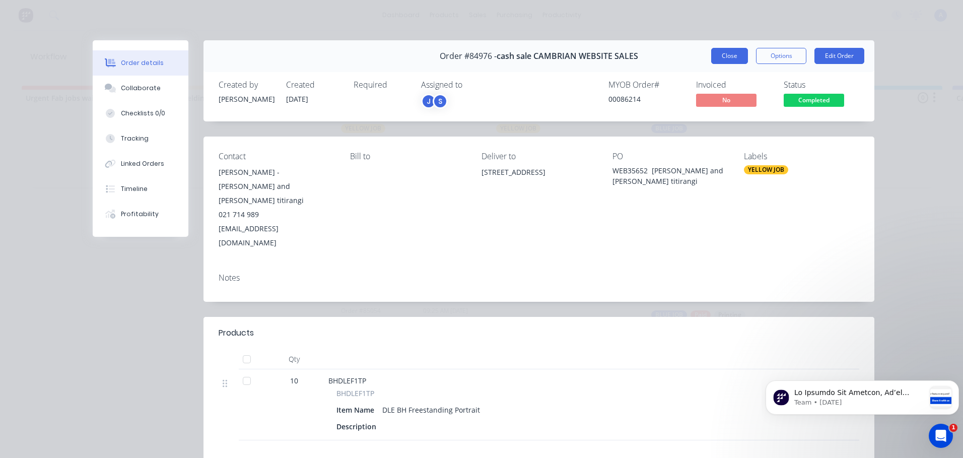
click at [723, 55] on button "Close" at bounding box center [729, 56] width 37 height 16
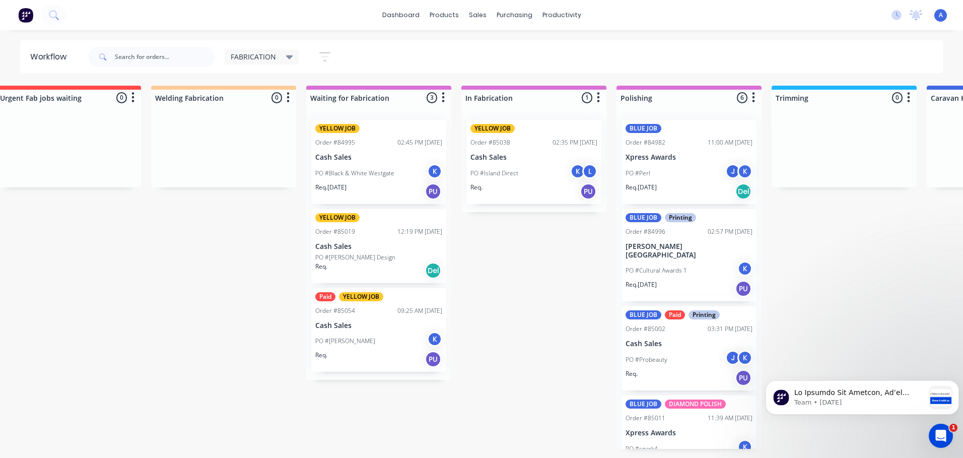
scroll to position [0, 25]
click at [419, 166] on div "PO #Black & White Westgate K" at bounding box center [379, 173] width 127 height 19
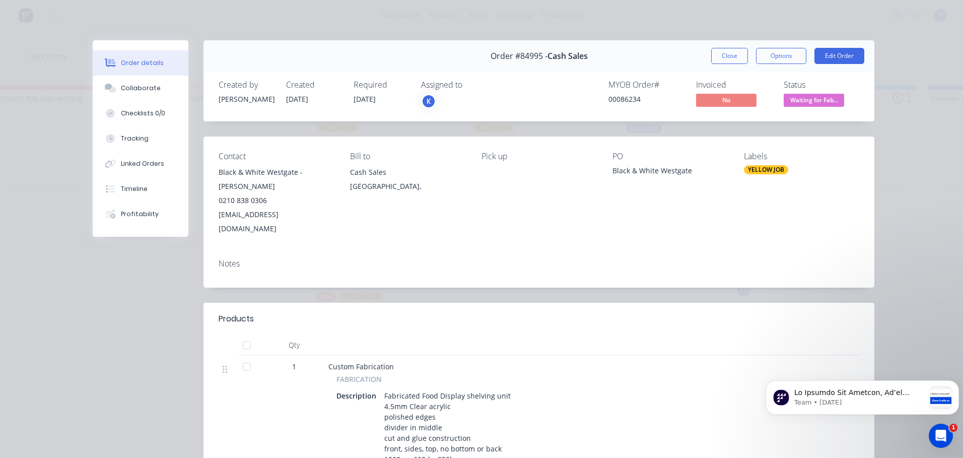
click at [431, 102] on div "K" at bounding box center [428, 101] width 15 height 15
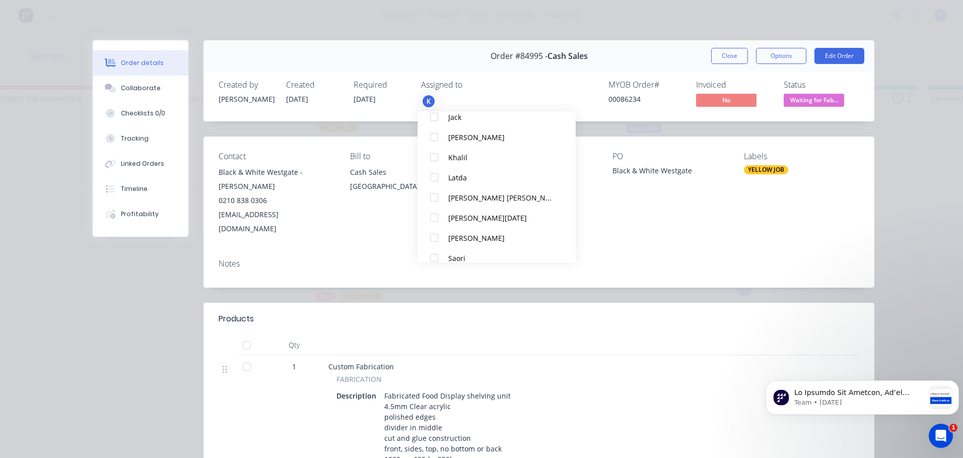
scroll to position [171, 0]
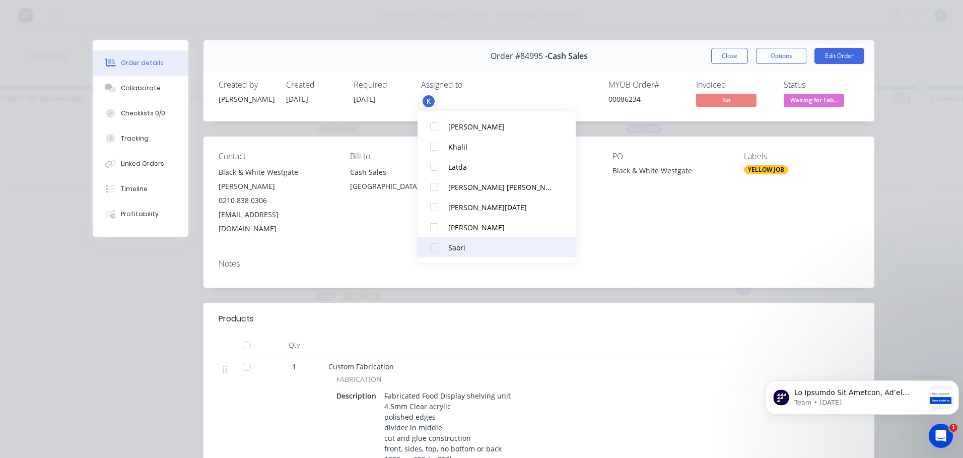
click at [436, 252] on div at bounding box center [434, 247] width 20 height 20
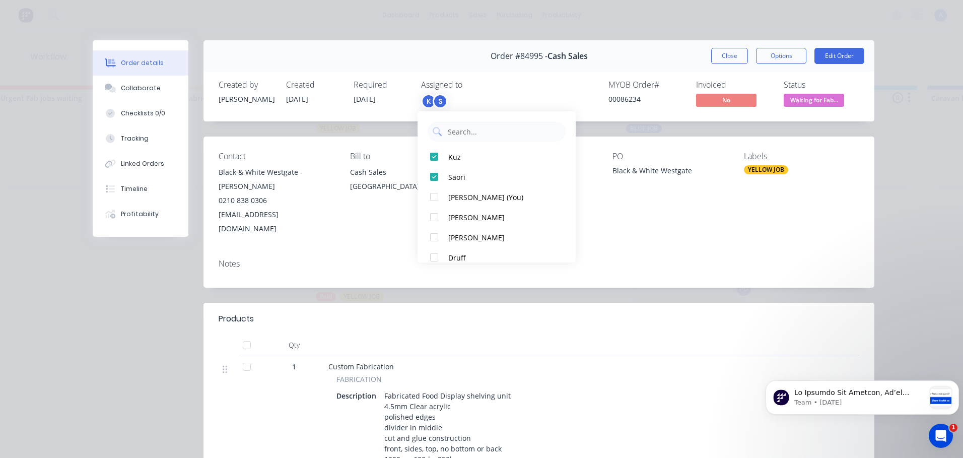
click at [820, 99] on span "Waiting for Fab..." at bounding box center [813, 100] width 60 height 13
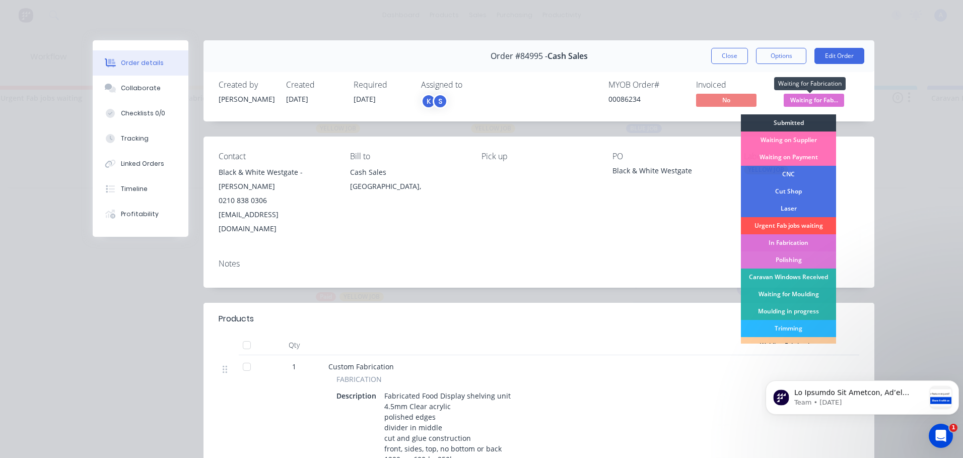
click at [805, 244] on div "In Fabrication" at bounding box center [788, 242] width 95 height 17
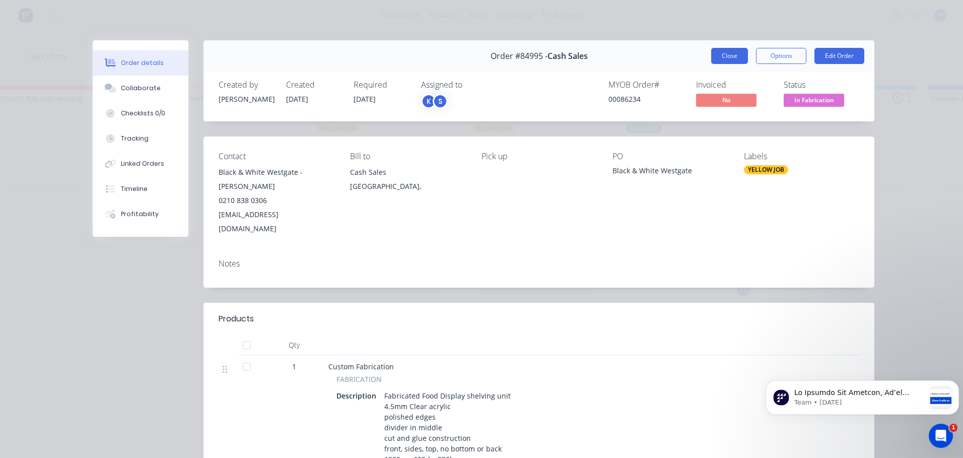
click at [731, 60] on button "Close" at bounding box center [729, 56] width 37 height 16
